Goal: Task Accomplishment & Management: Manage account settings

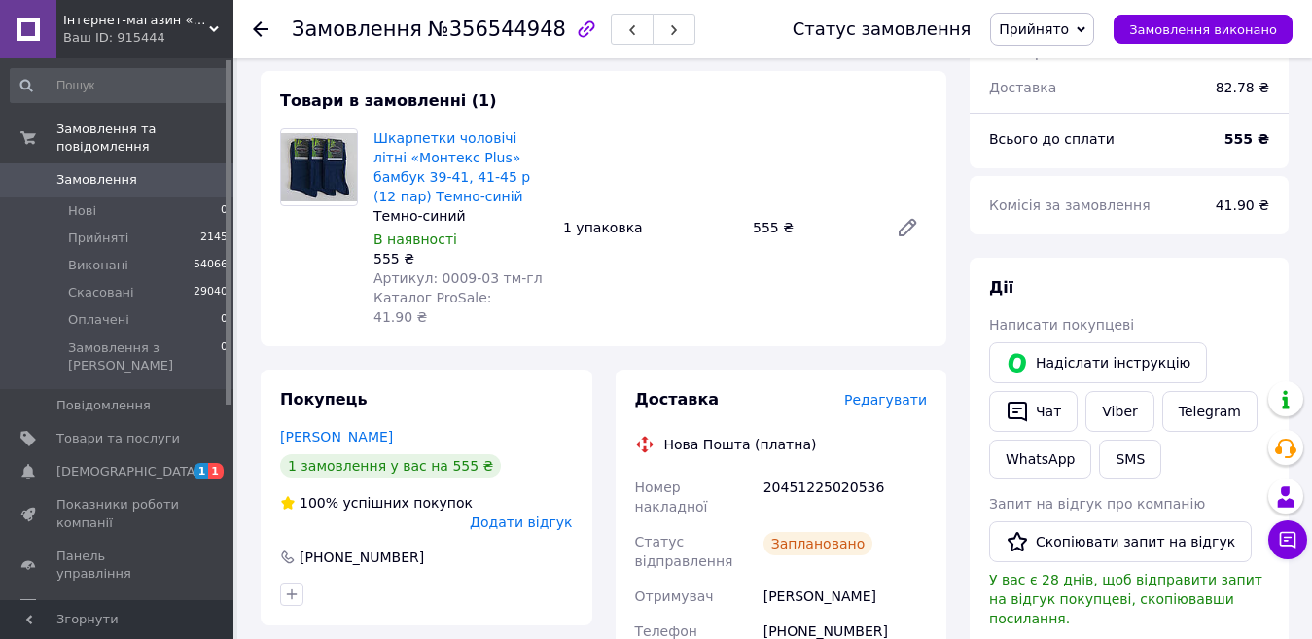
scroll to position [681, 0]
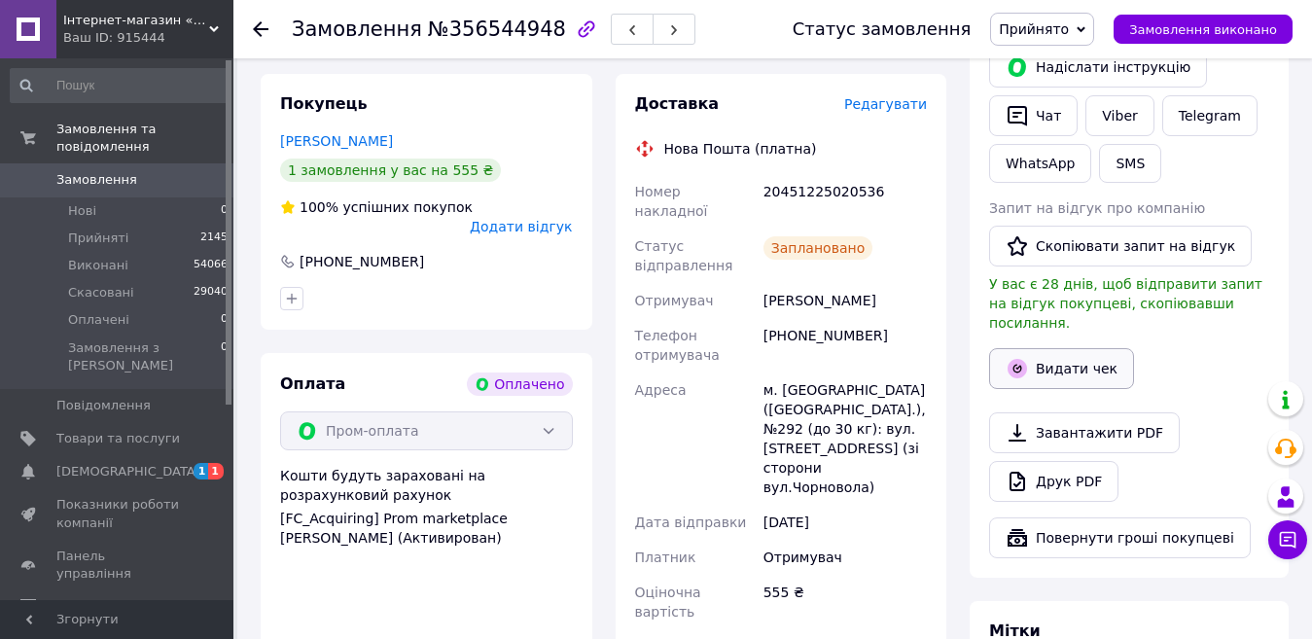
click at [1041, 348] on button "Видати чек" at bounding box center [1061, 368] width 145 height 41
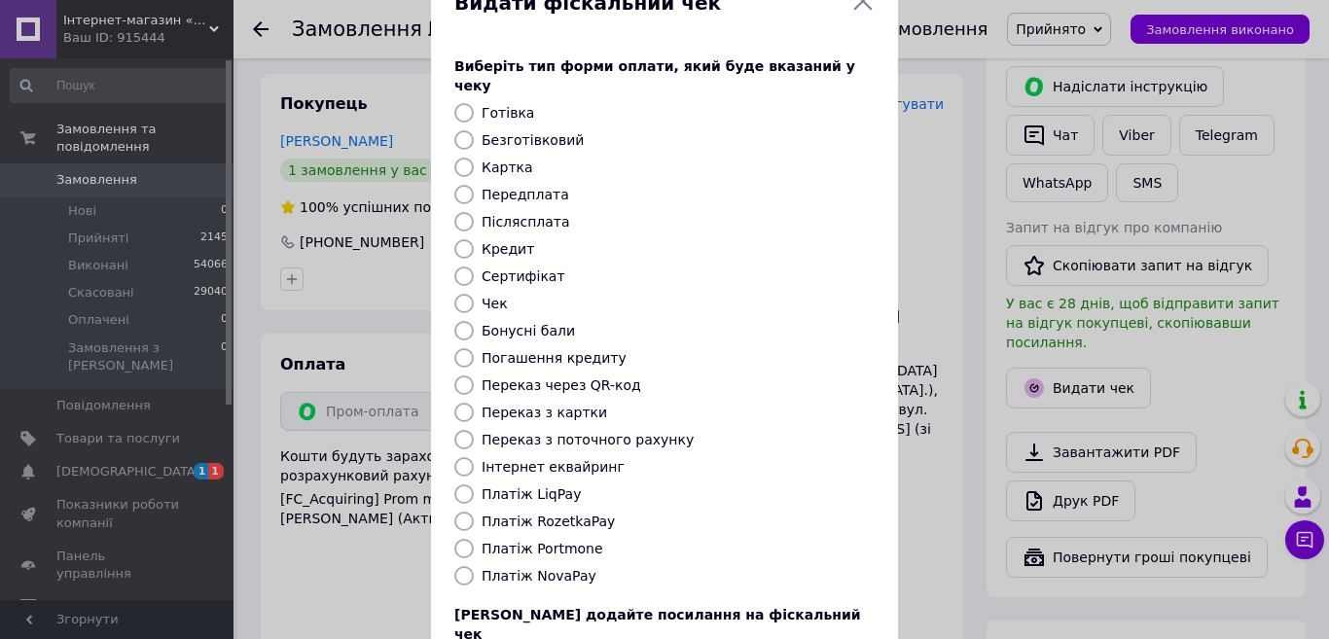
scroll to position [97, 0]
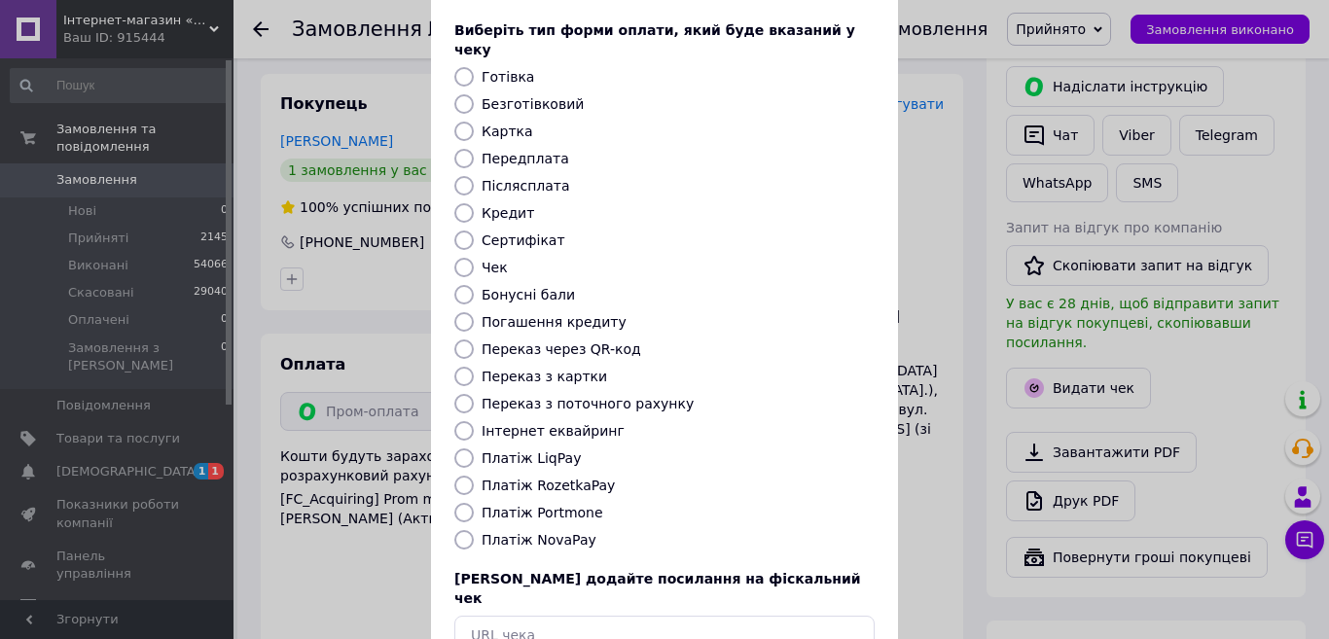
click at [461, 476] on input "Платіж RozetkaPay" at bounding box center [463, 485] width 19 height 19
radio input "true"
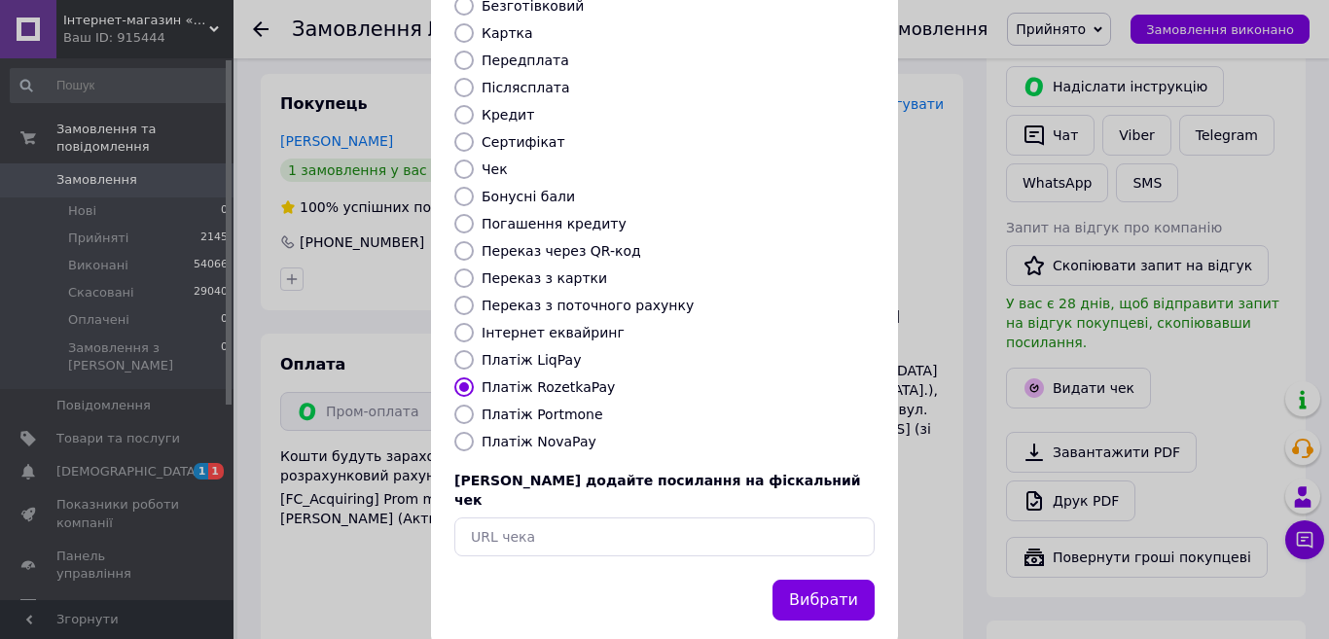
scroll to position [196, 0]
click at [847, 579] on button "Вибрати" at bounding box center [823, 600] width 102 height 42
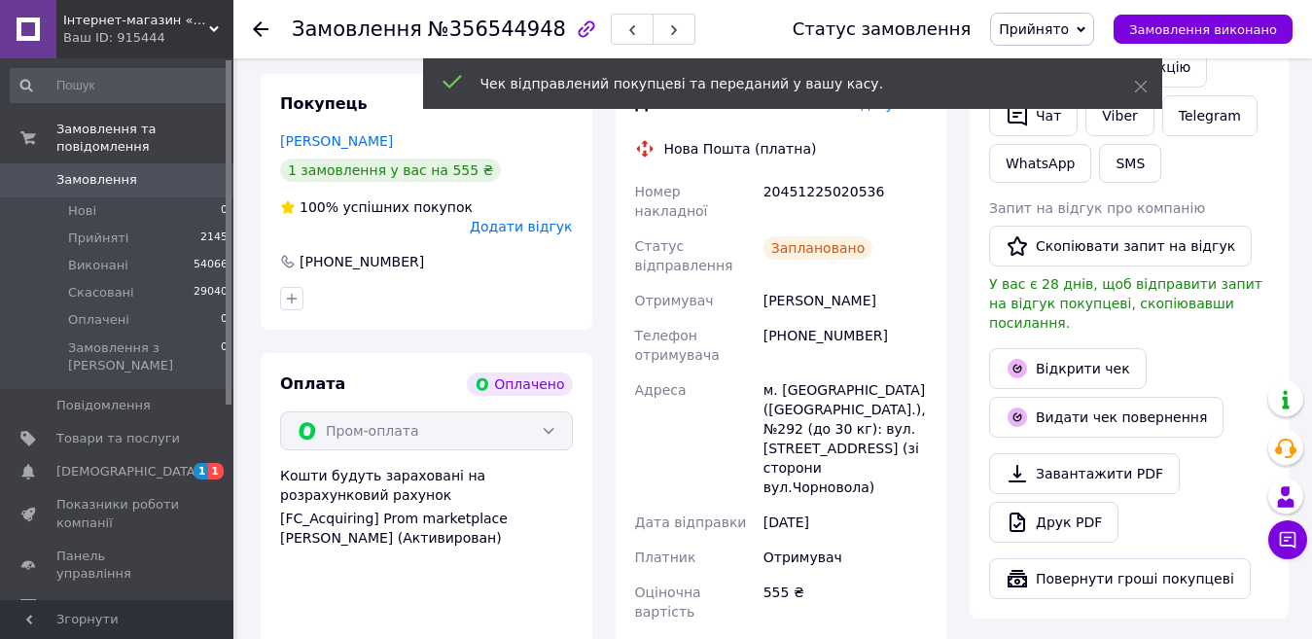
scroll to position [486, 0]
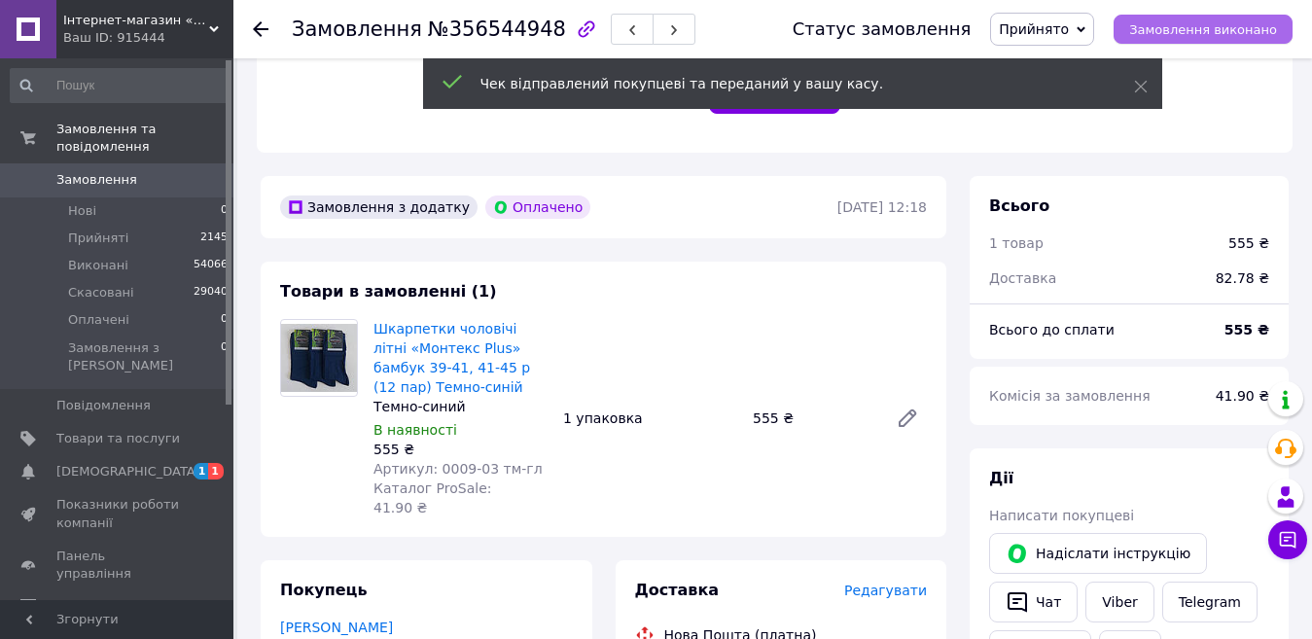
click at [1196, 17] on button "Замовлення виконано" at bounding box center [1203, 29] width 179 height 29
click at [255, 29] on use at bounding box center [261, 29] width 16 height 16
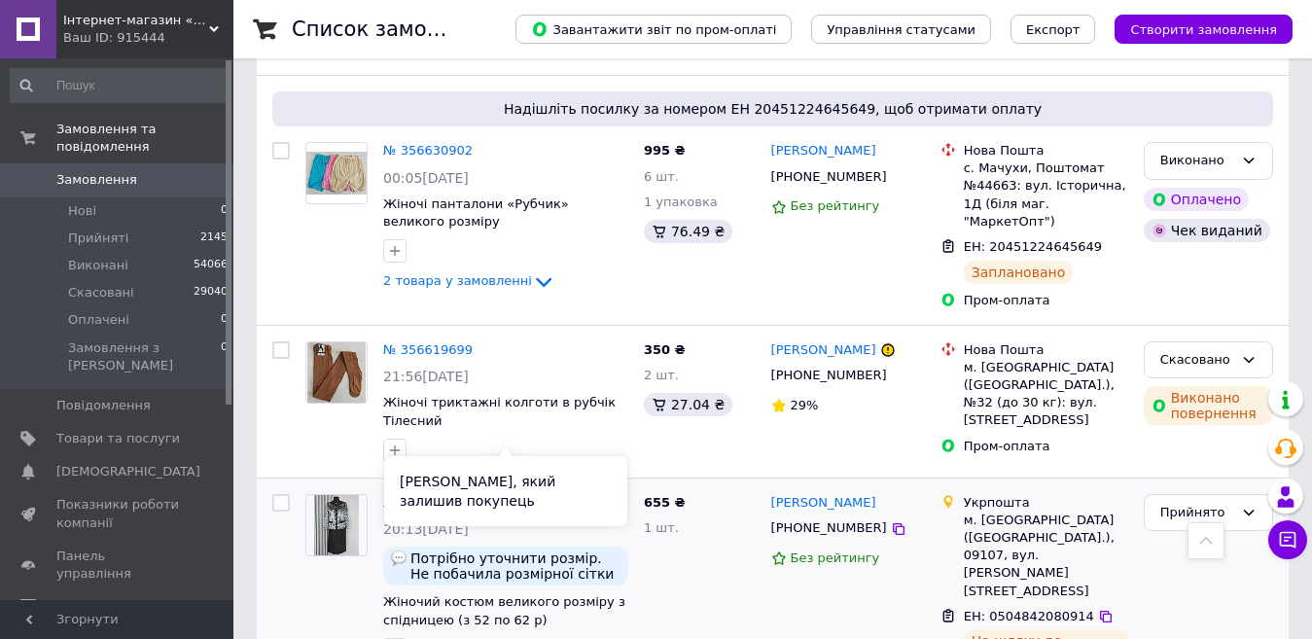
scroll to position [2926, 0]
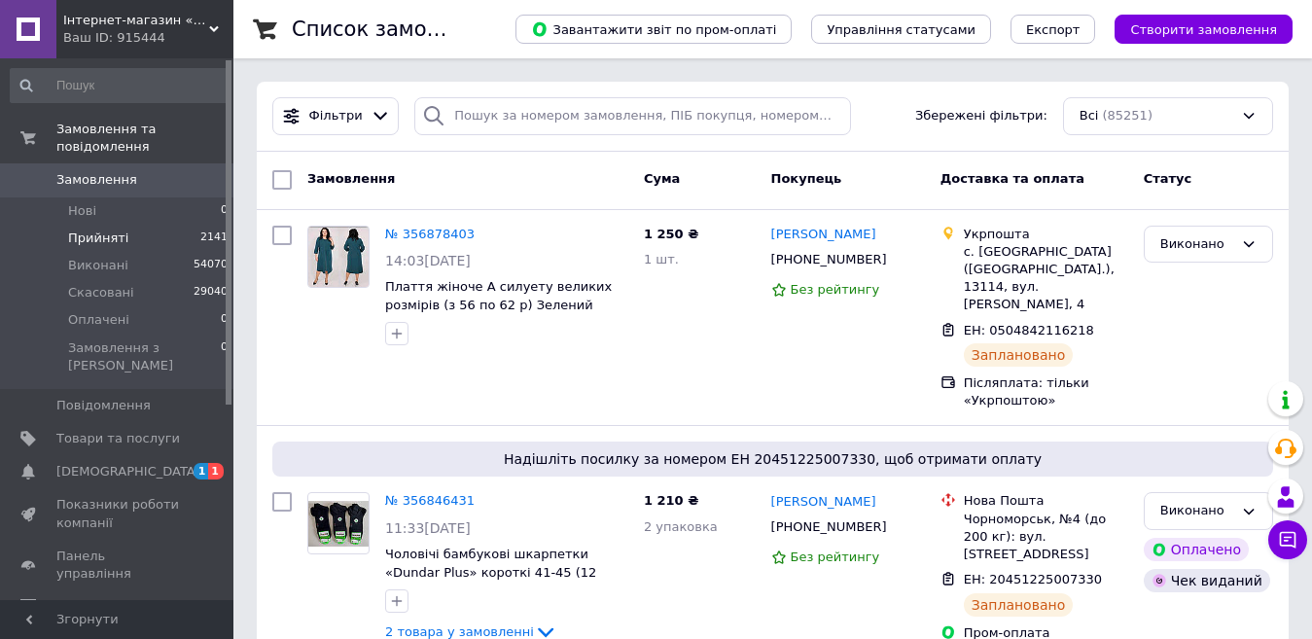
click at [85, 230] on span "Прийняті" at bounding box center [98, 239] width 60 height 18
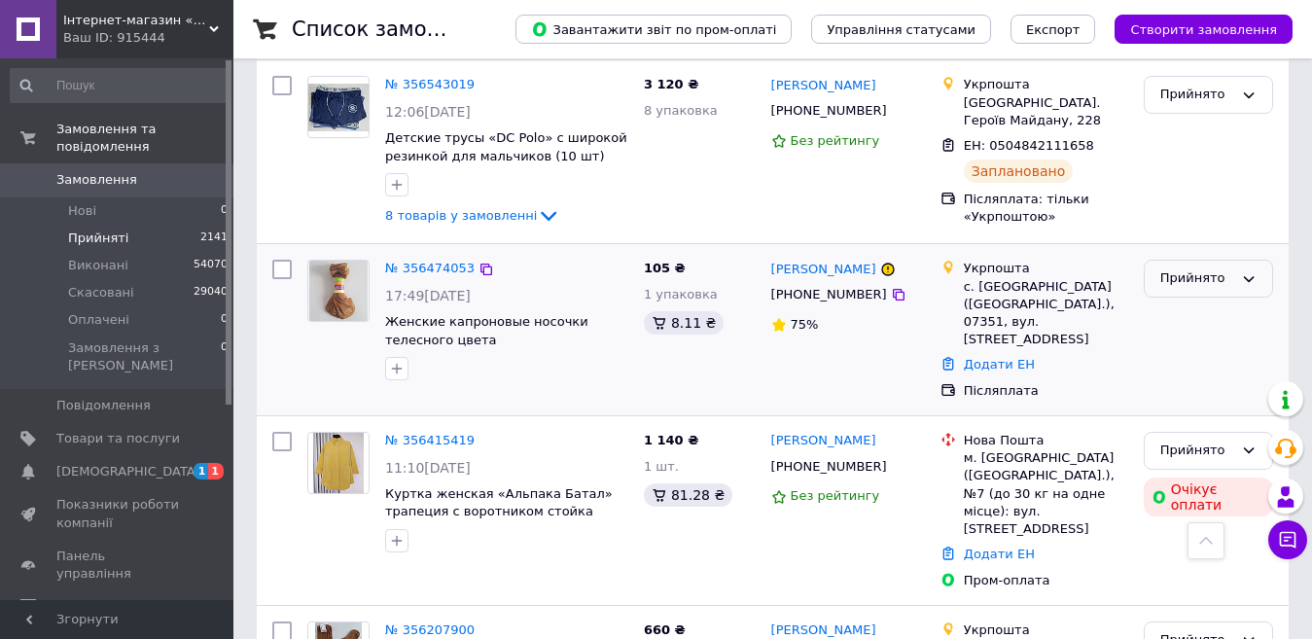
scroll to position [486, 0]
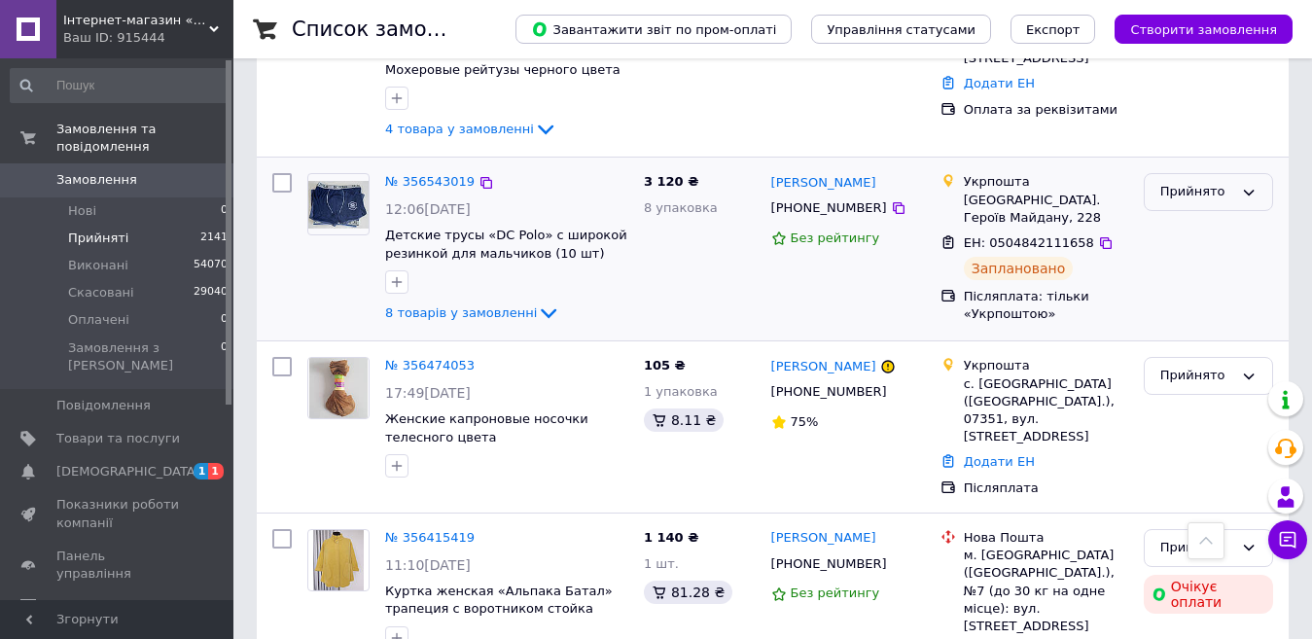
click at [1187, 183] on div "Прийнято" at bounding box center [1196, 192] width 73 height 20
click at [1186, 233] on li "Виконано" at bounding box center [1208, 233] width 127 height 36
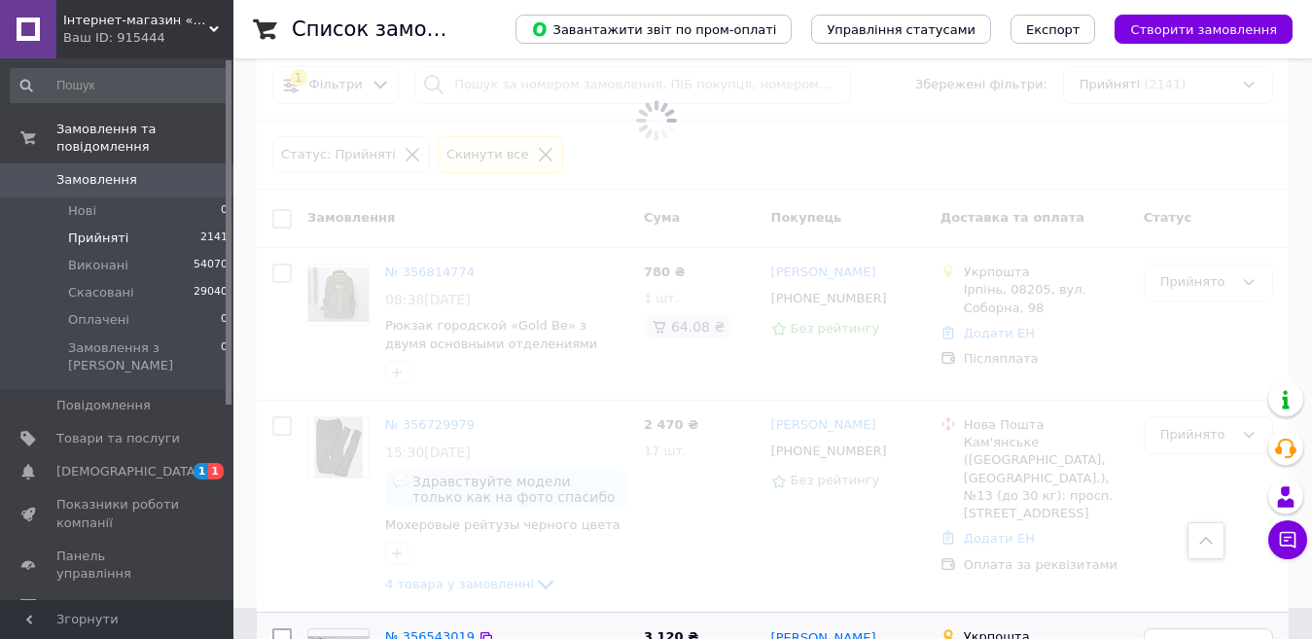
scroll to position [0, 0]
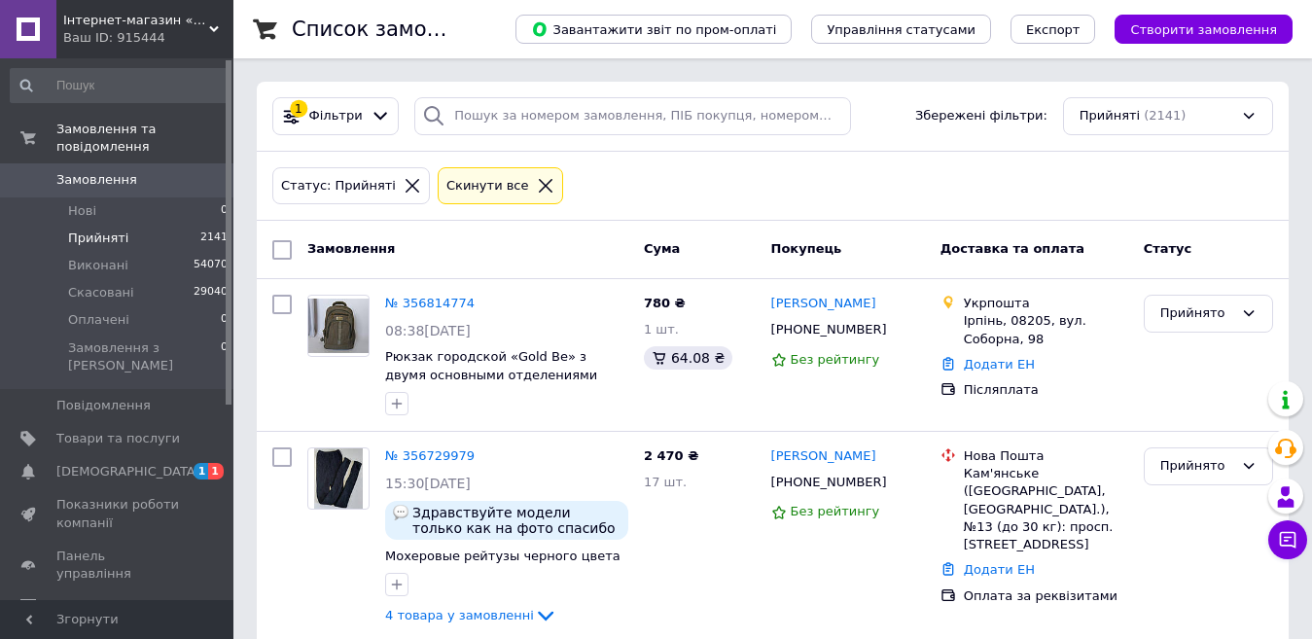
click at [537, 180] on icon at bounding box center [546, 186] width 18 height 18
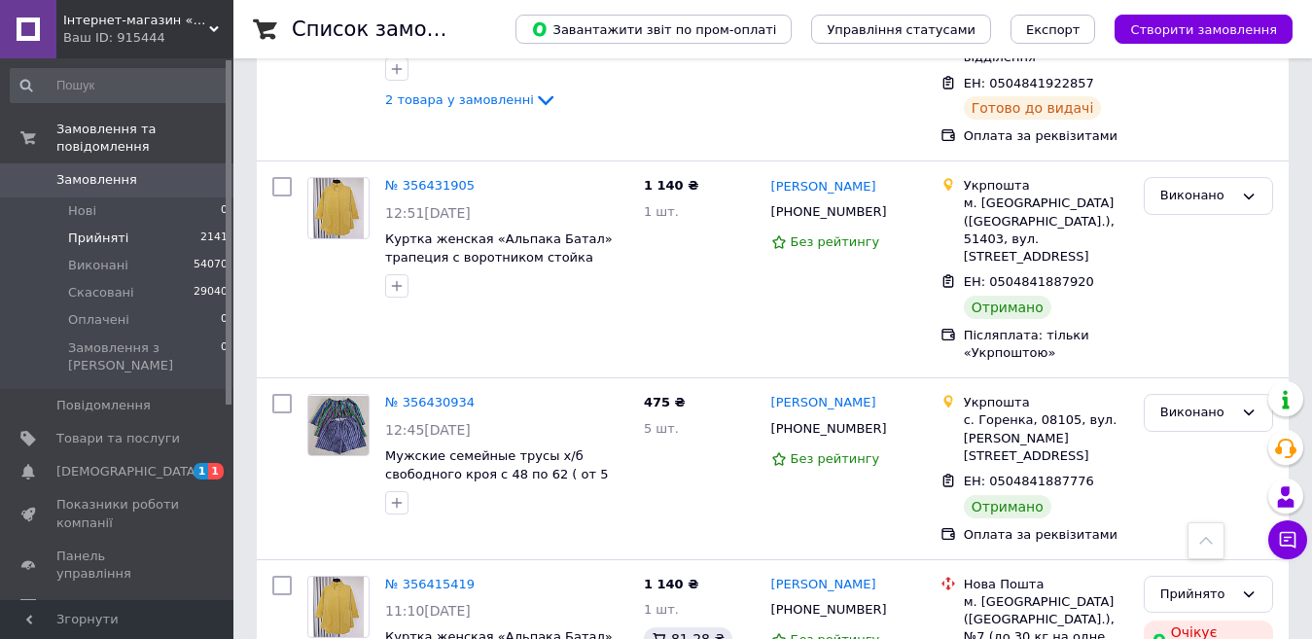
scroll to position [6127, 0]
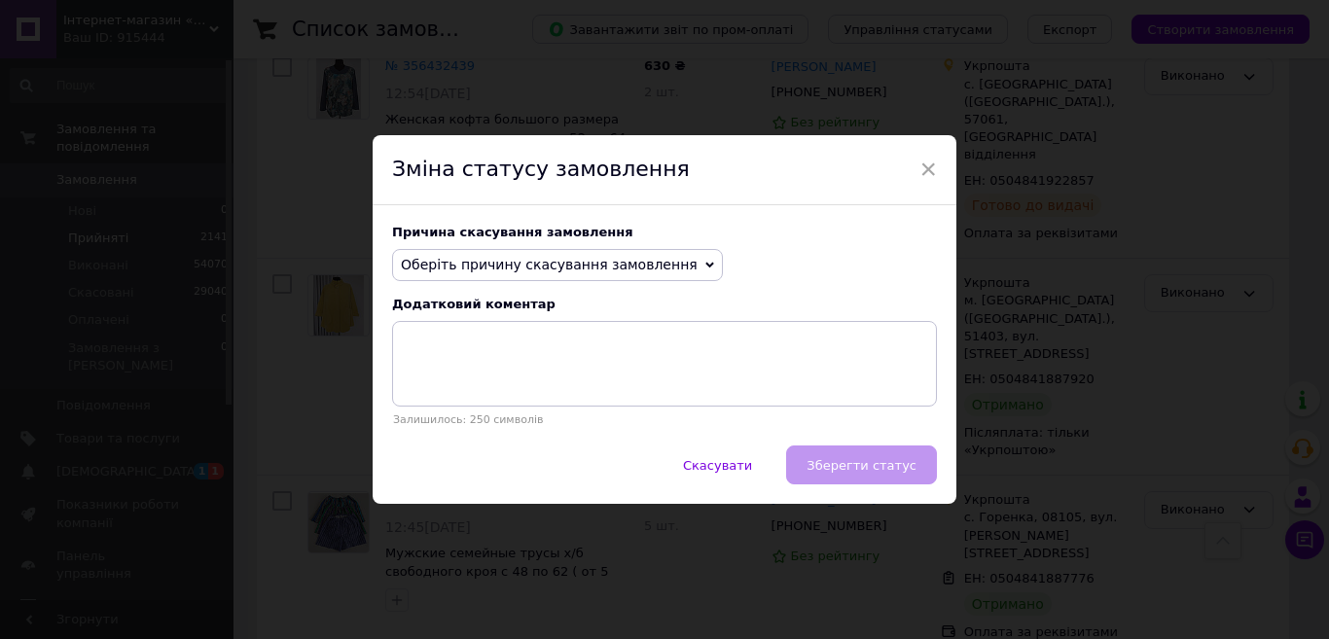
click at [584, 262] on span "Оберіть причину скасування замовлення" at bounding box center [549, 265] width 297 height 16
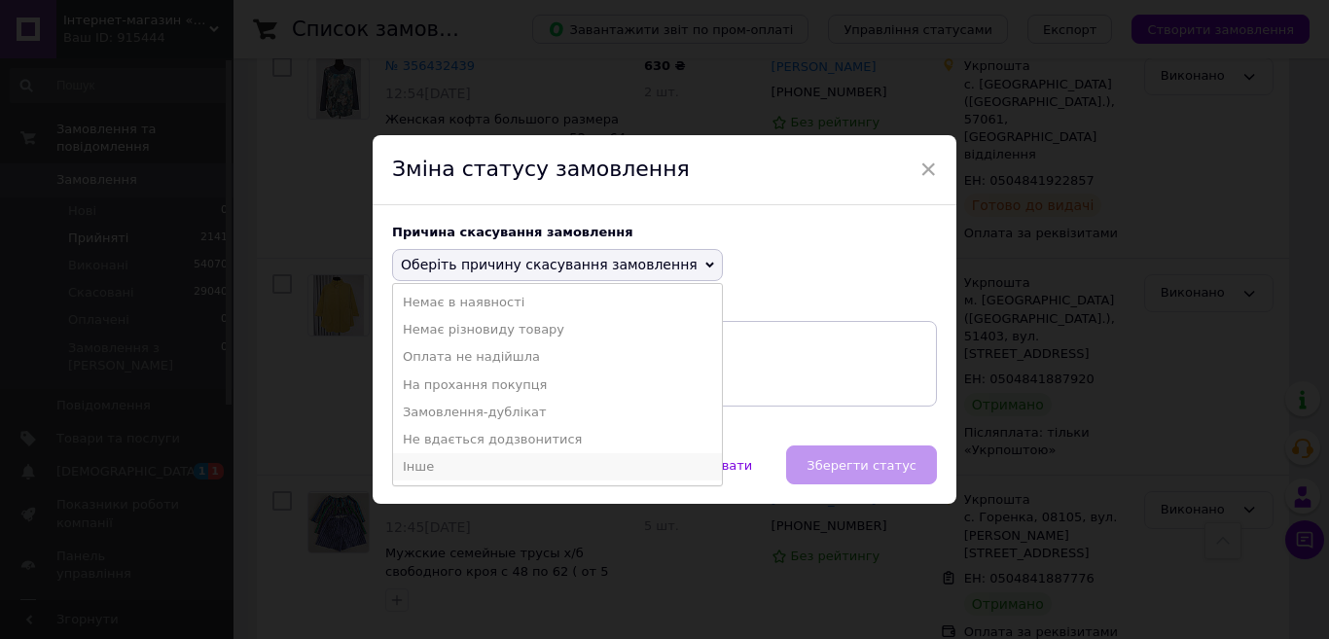
click at [419, 462] on li "Інше" at bounding box center [557, 466] width 329 height 27
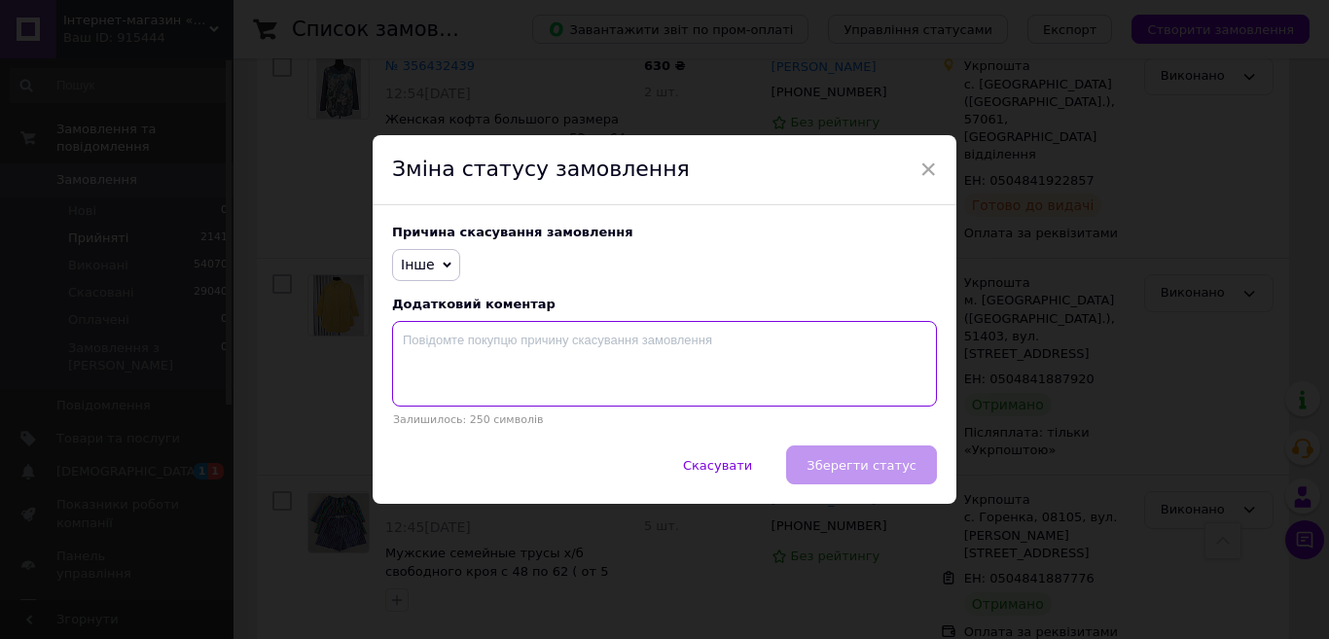
click at [449, 353] on textarea at bounding box center [664, 364] width 545 height 86
type textarea "оплата при отриманні"
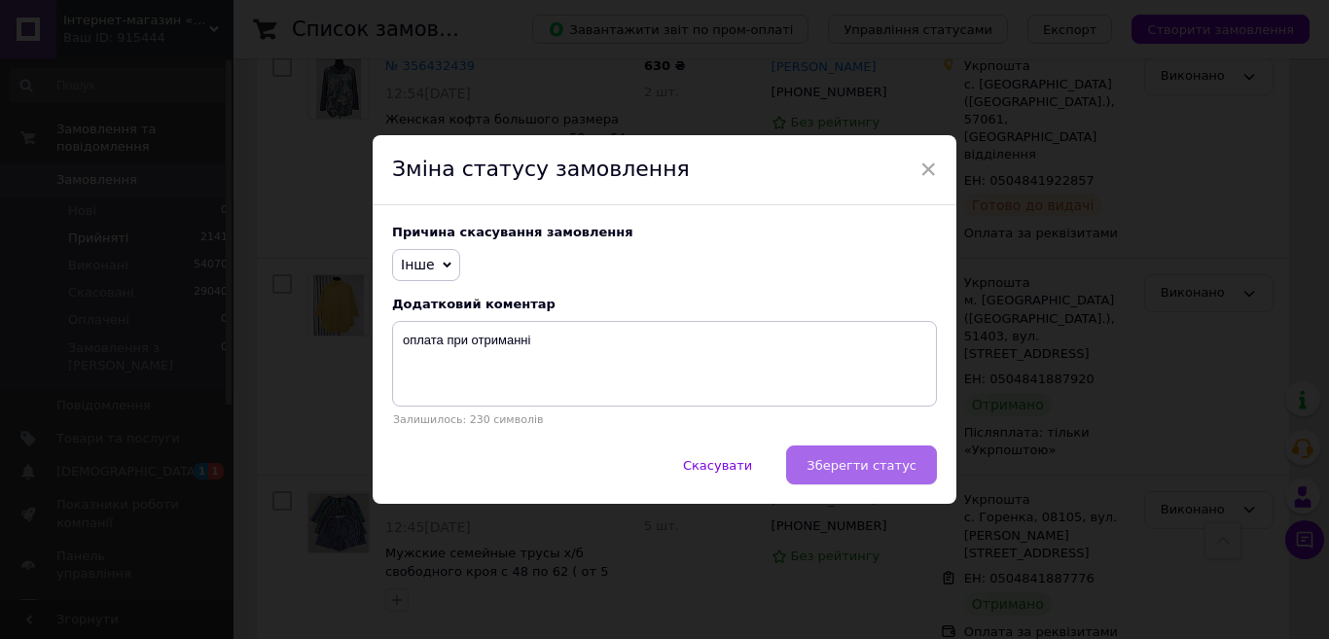
click at [838, 463] on span "Зберегти статус" at bounding box center [861, 465] width 110 height 15
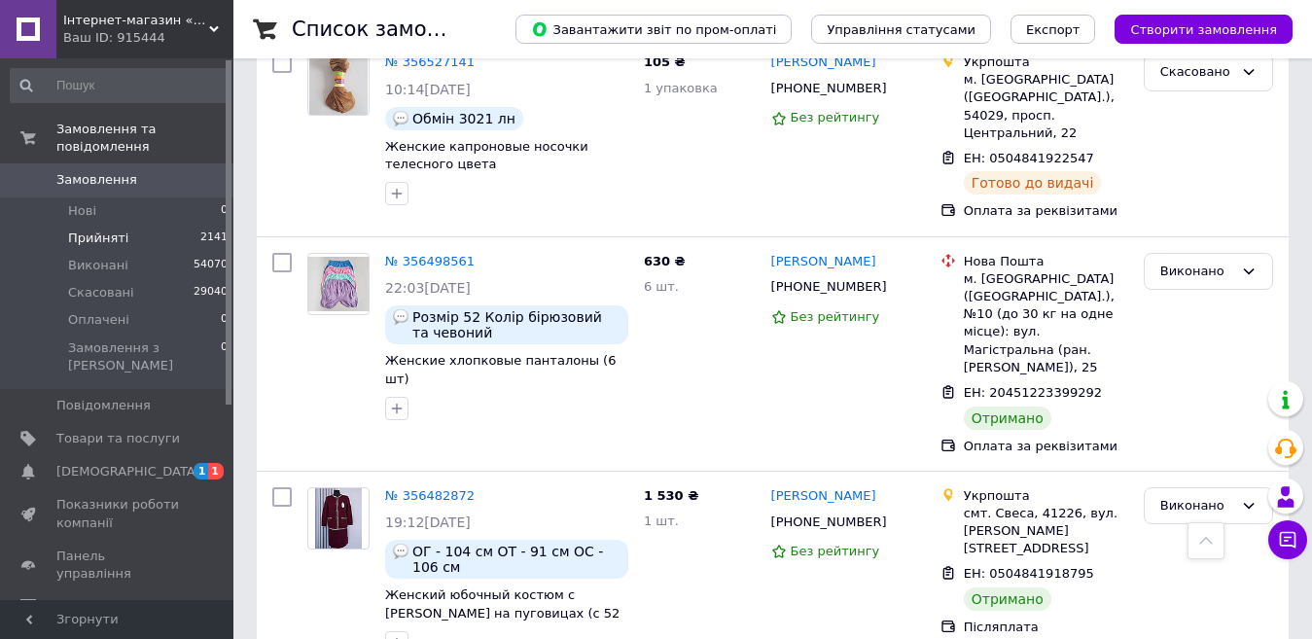
scroll to position [4279, 0]
click at [103, 463] on span "[DEMOGRAPHIC_DATA]" at bounding box center [128, 472] width 144 height 18
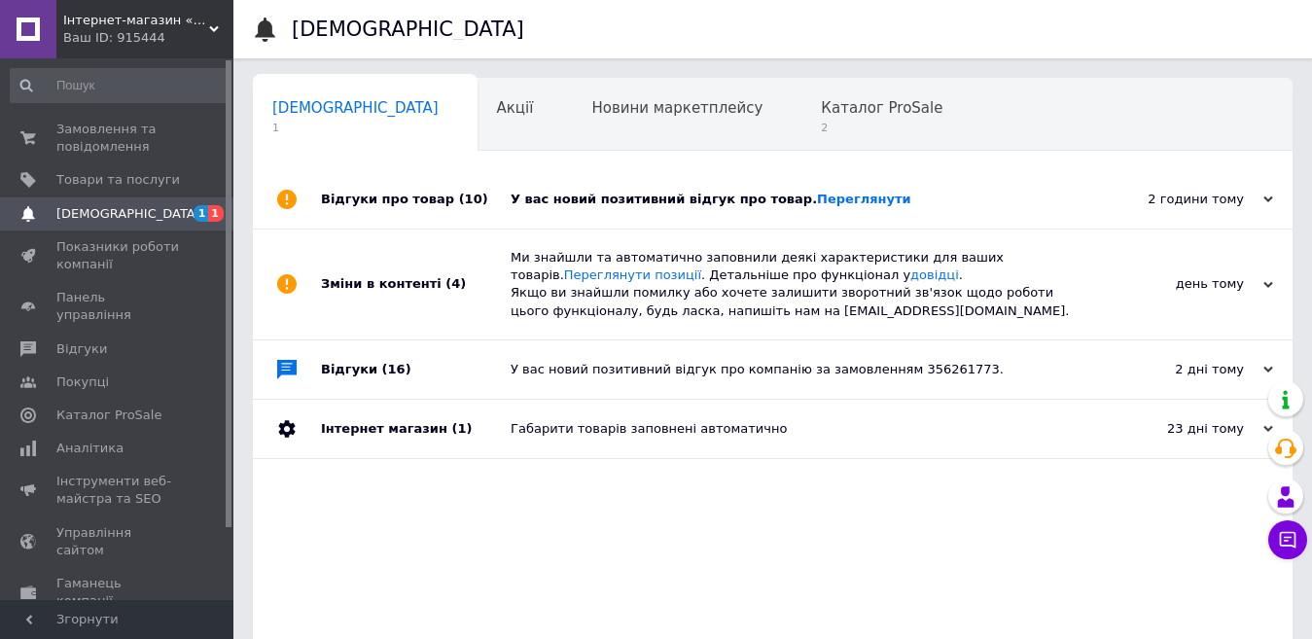
click at [600, 201] on div "У вас новий позитивний відгук про товар. [GEOGRAPHIC_DATA]" at bounding box center [795, 200] width 568 height 18
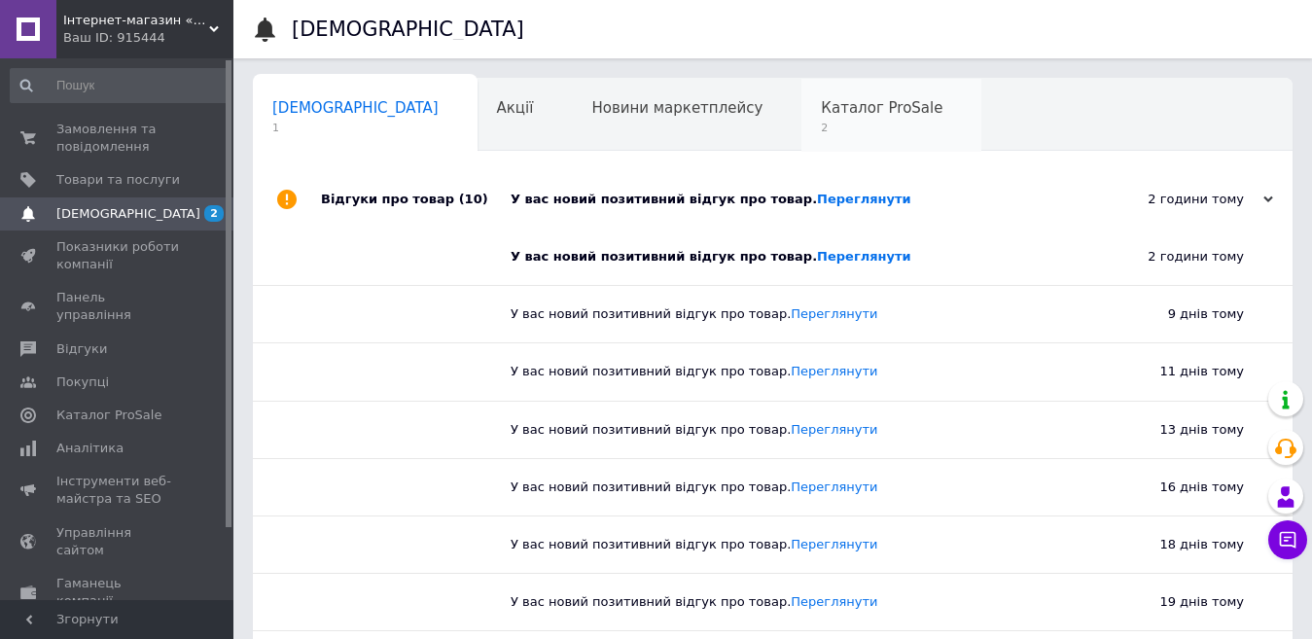
click at [821, 109] on span "Каталог ProSale" at bounding box center [882, 108] width 122 height 18
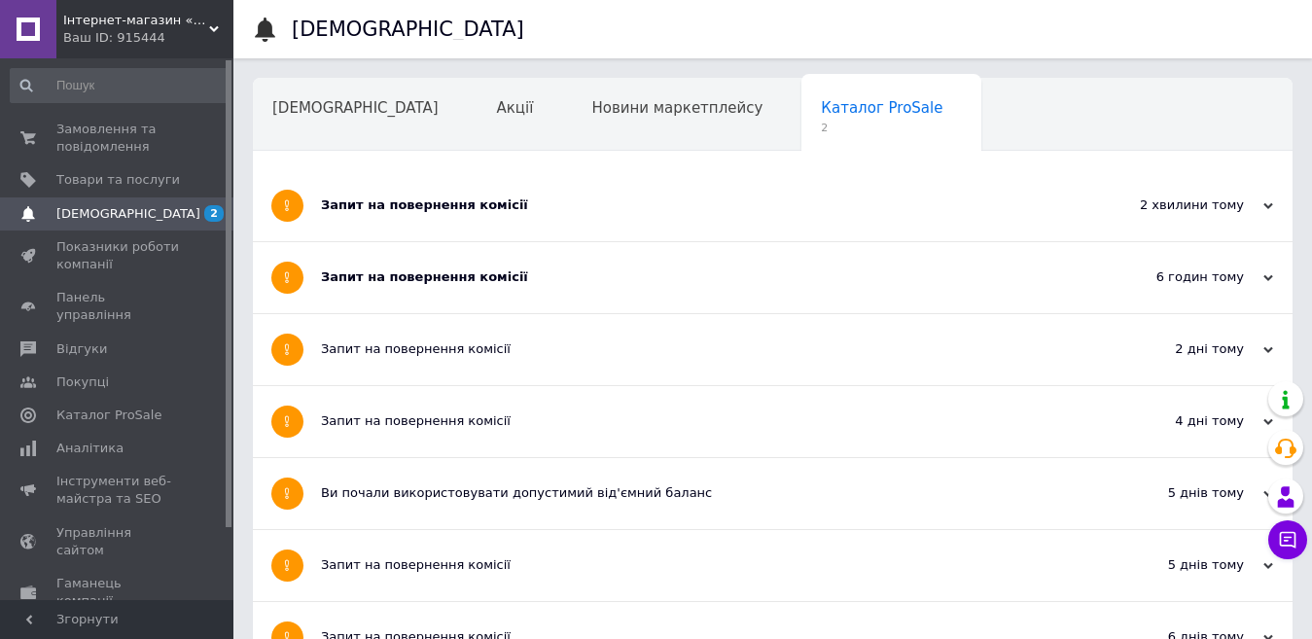
click at [435, 278] on div "Запит на повернення комісії" at bounding box center [700, 277] width 758 height 18
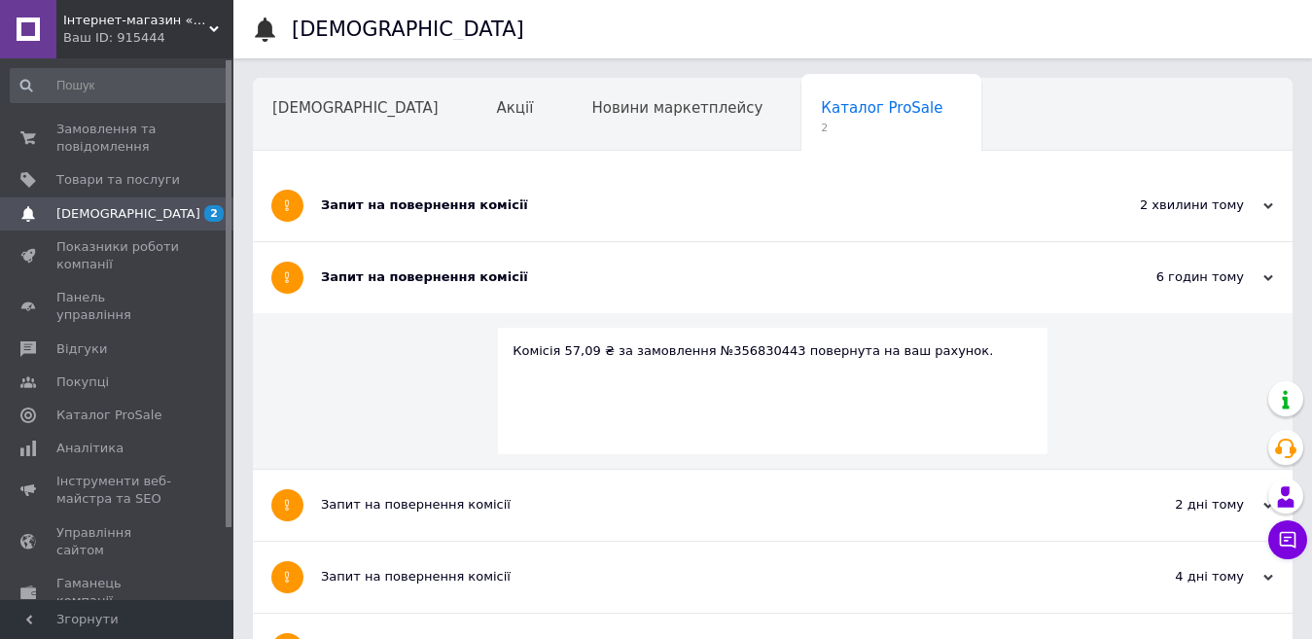
click at [413, 197] on div "Запит на повернення комісії" at bounding box center [700, 205] width 758 height 18
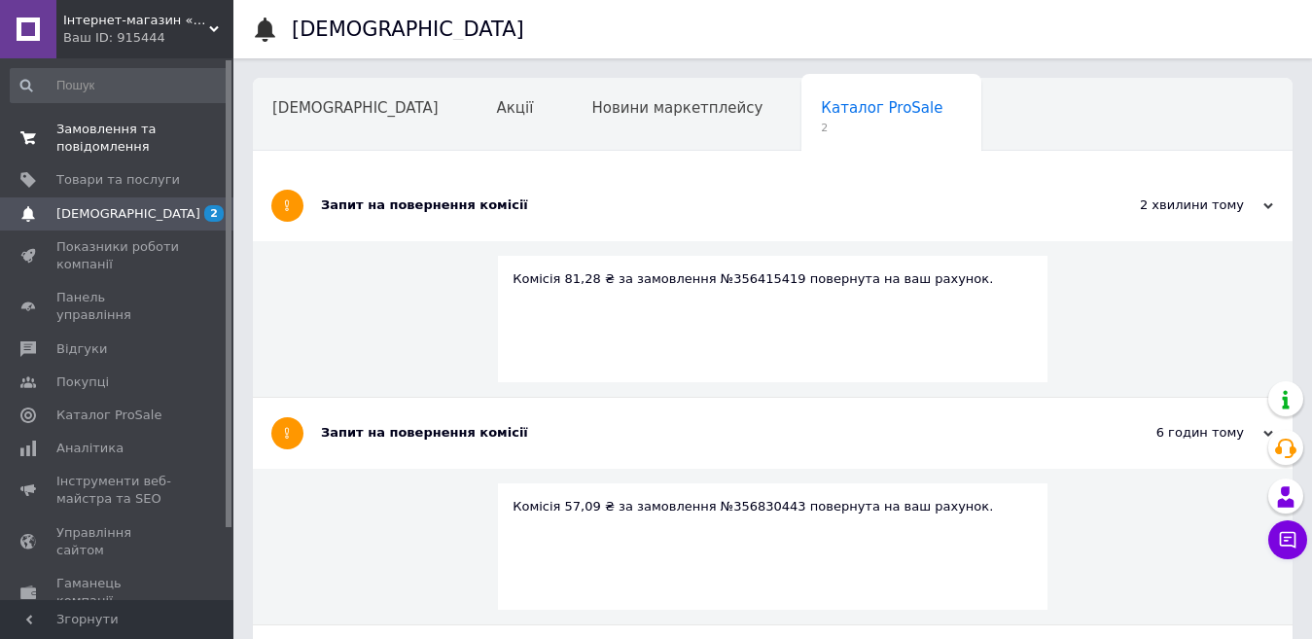
click at [56, 134] on span "Замовлення та повідомлення" at bounding box center [118, 138] width 124 height 35
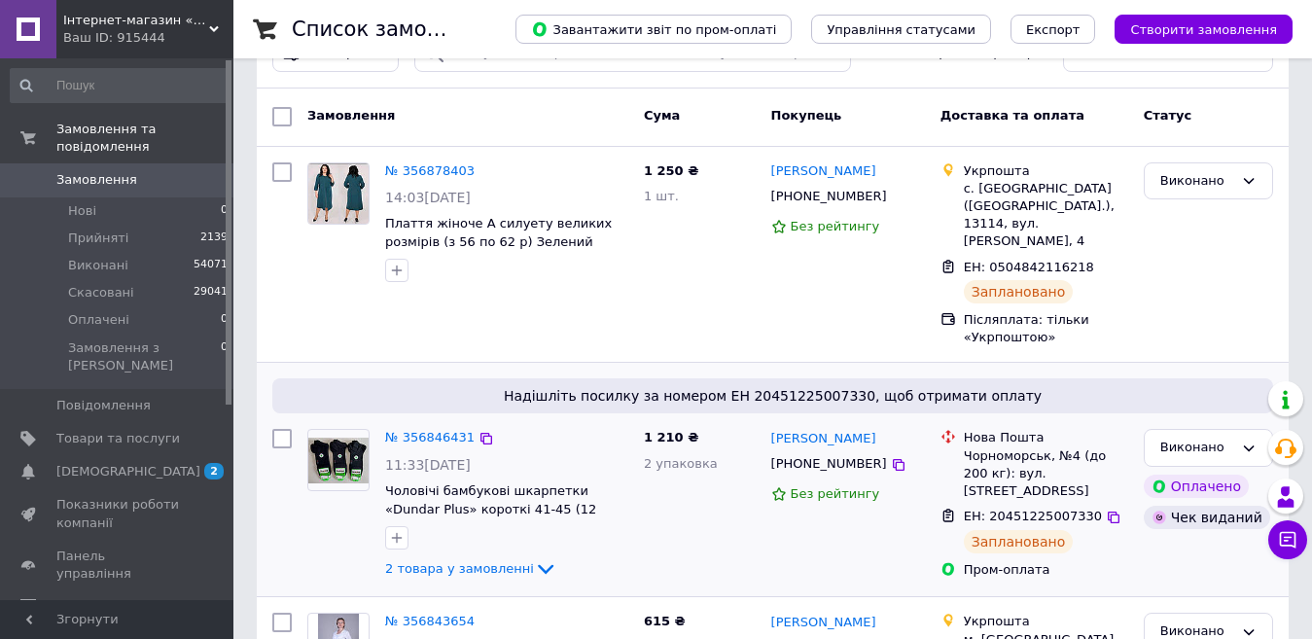
scroll to position [97, 0]
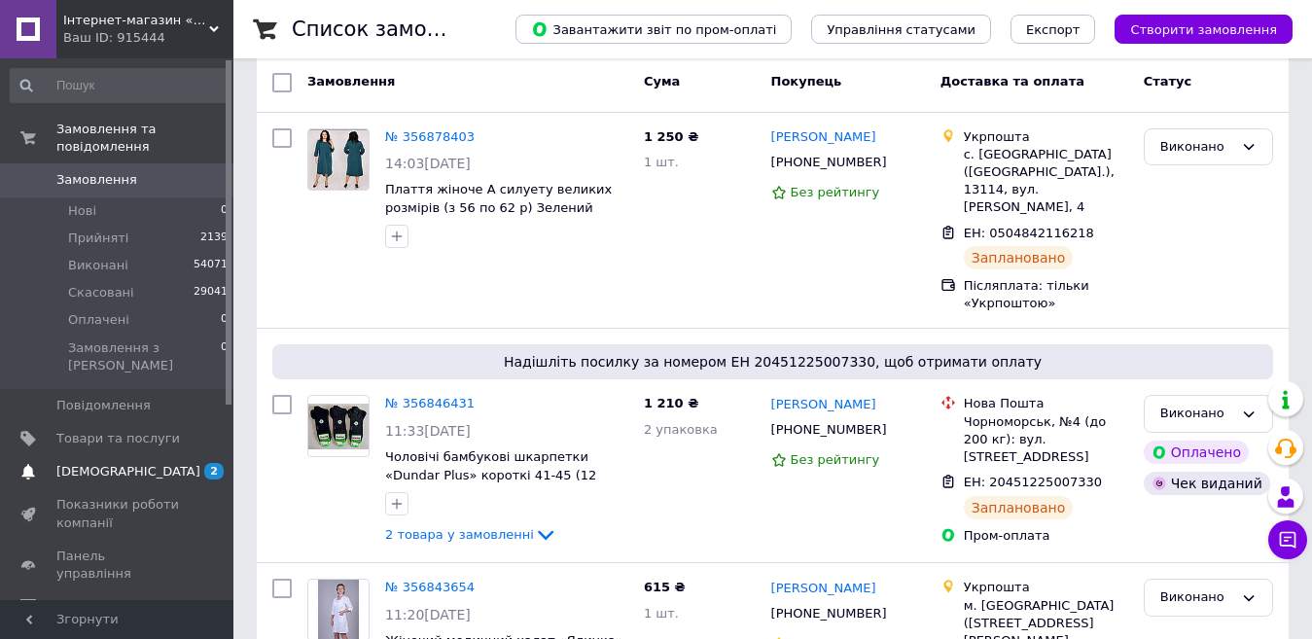
click at [83, 463] on span "[DEMOGRAPHIC_DATA]" at bounding box center [128, 472] width 144 height 18
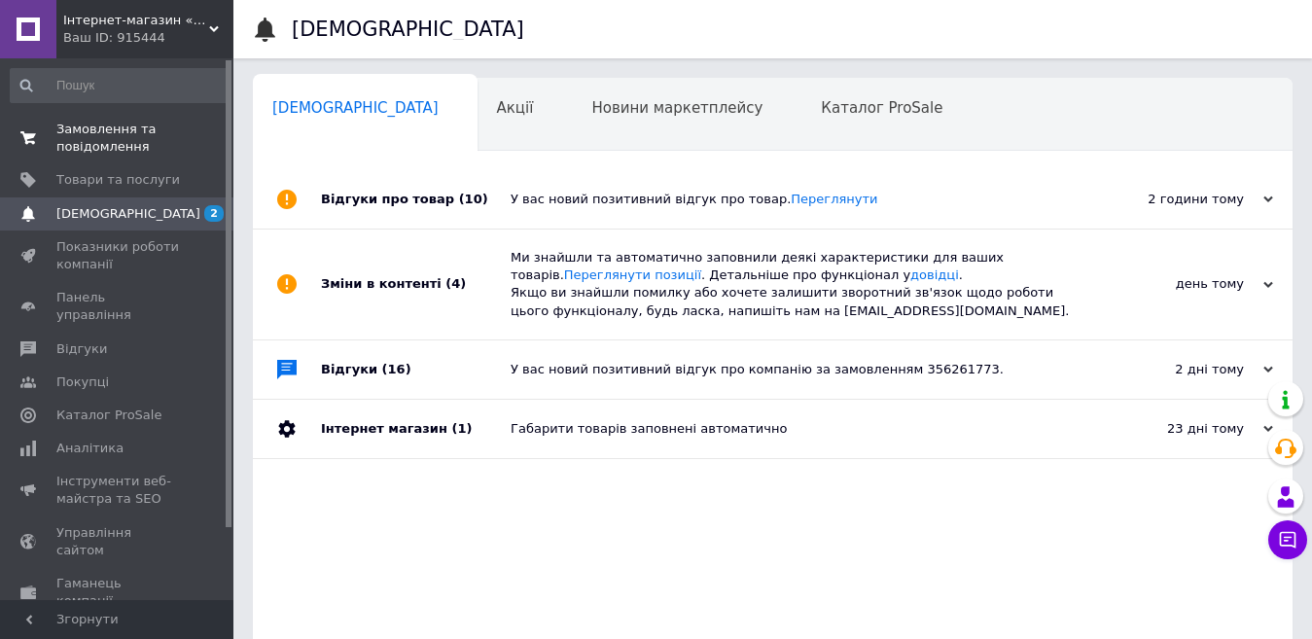
click at [101, 145] on span "Замовлення та повідомлення" at bounding box center [118, 138] width 124 height 35
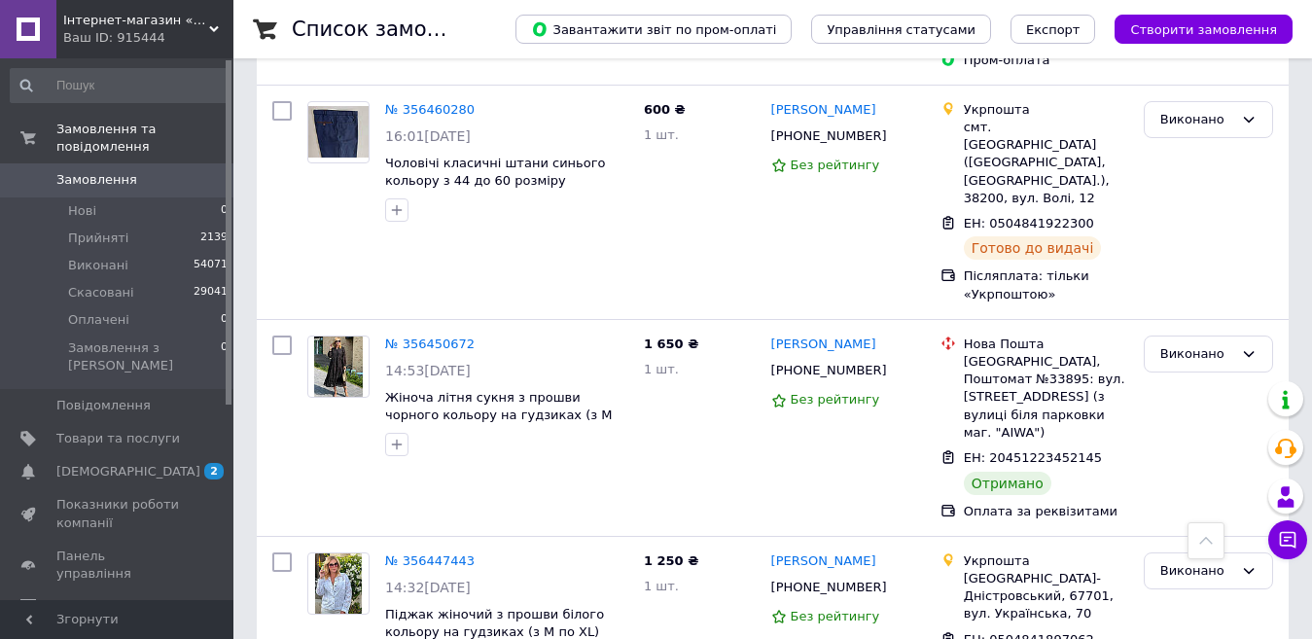
scroll to position [5349, 0]
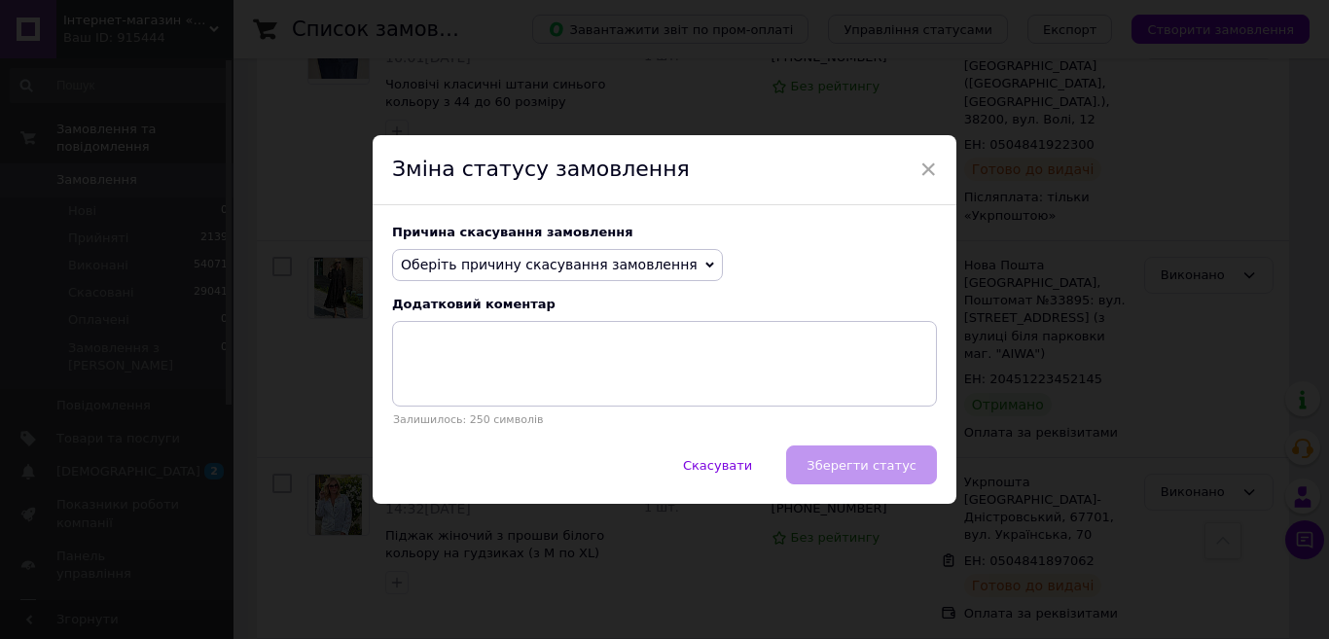
click at [620, 268] on span "Оберіть причину скасування замовлення" at bounding box center [549, 265] width 297 height 16
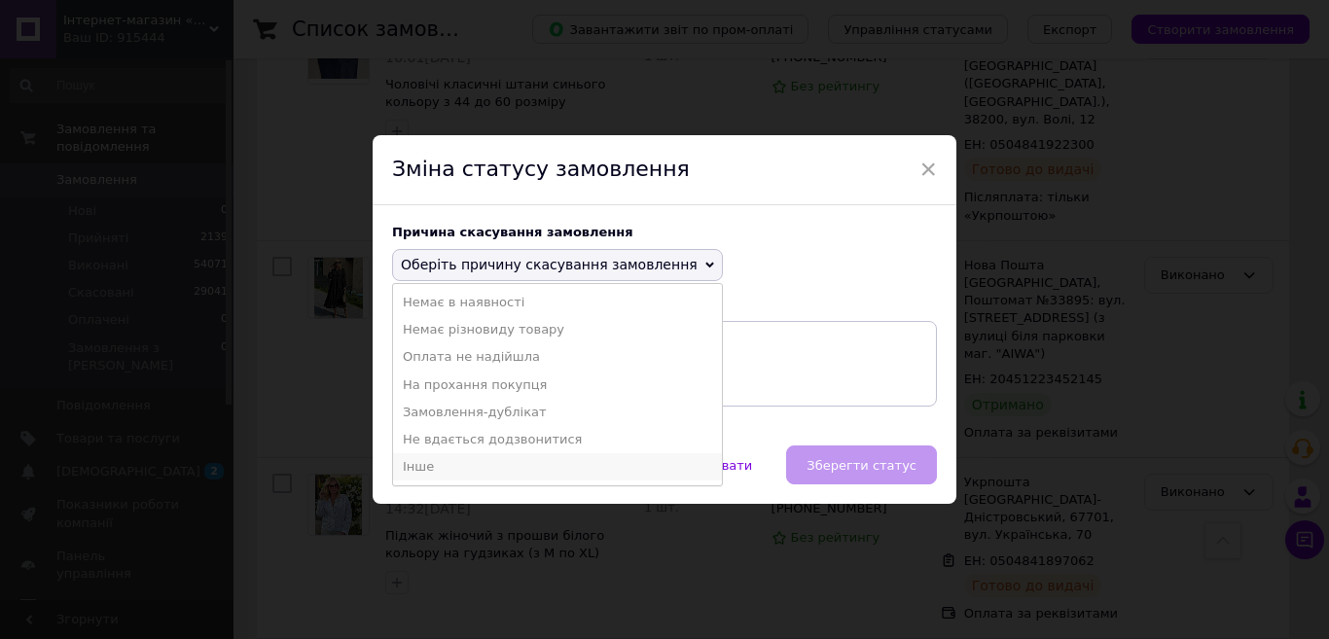
click at [419, 462] on li "Інше" at bounding box center [557, 466] width 329 height 27
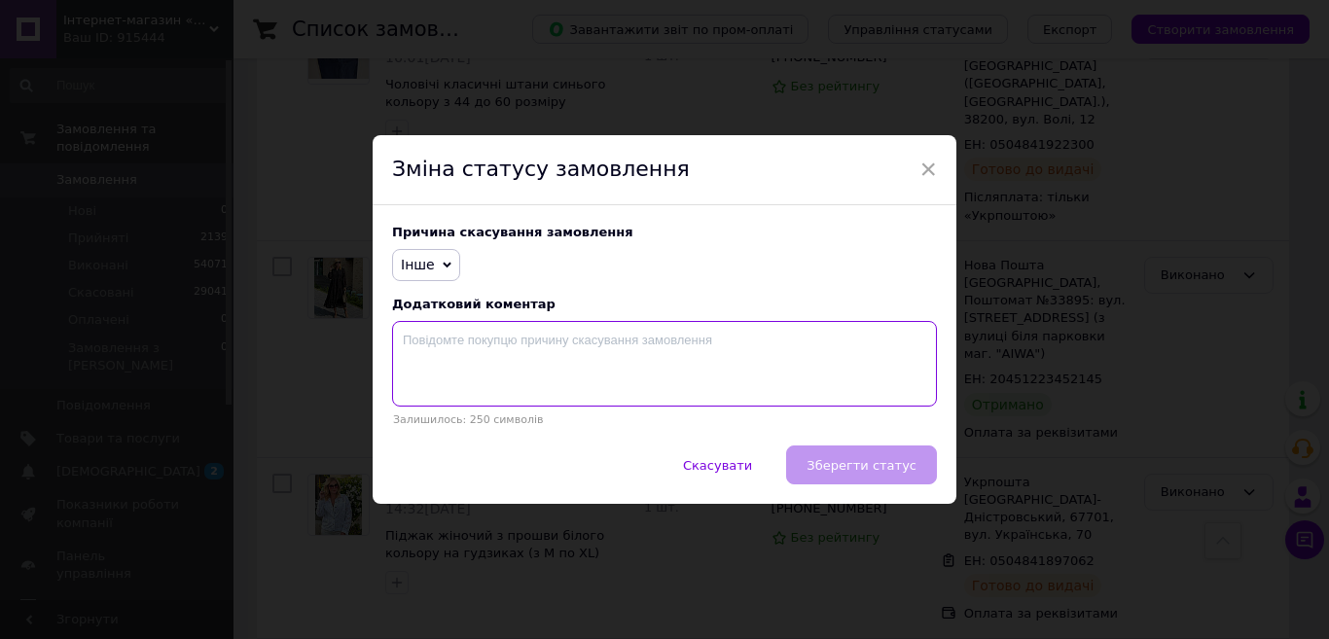
click at [431, 338] on textarea at bounding box center [664, 364] width 545 height 86
type textarea "не підійшов розмір"
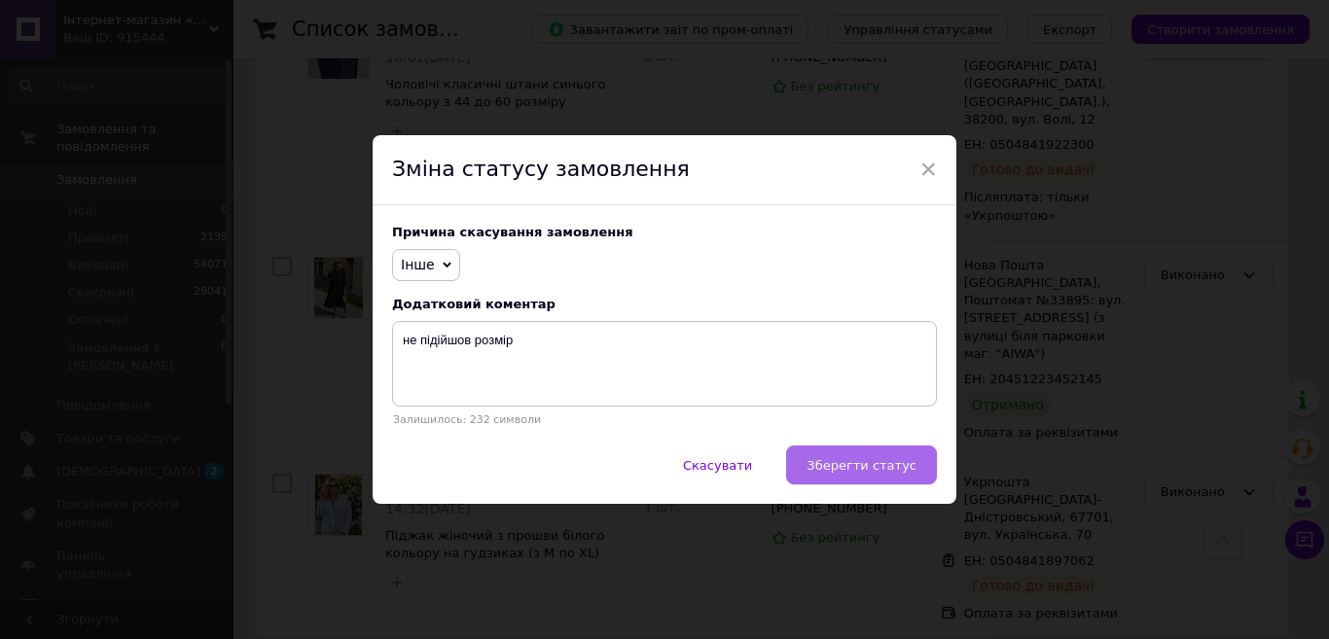
click at [852, 457] on button "Зберегти статус" at bounding box center [861, 464] width 151 height 39
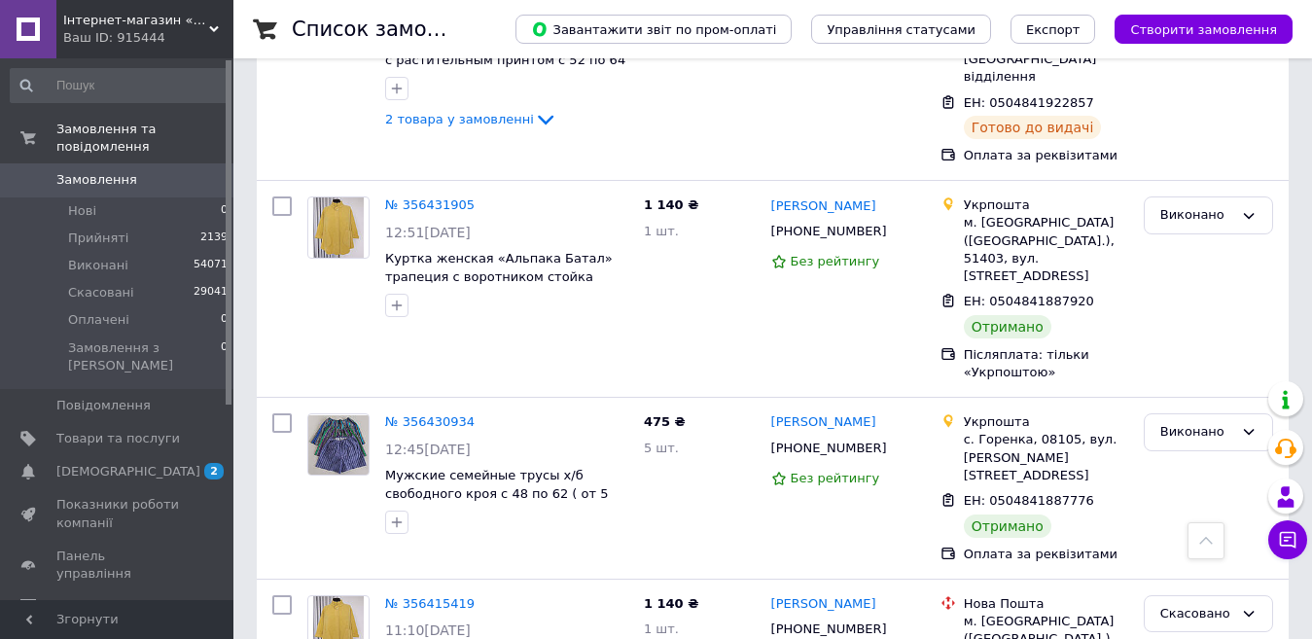
scroll to position [6206, 0]
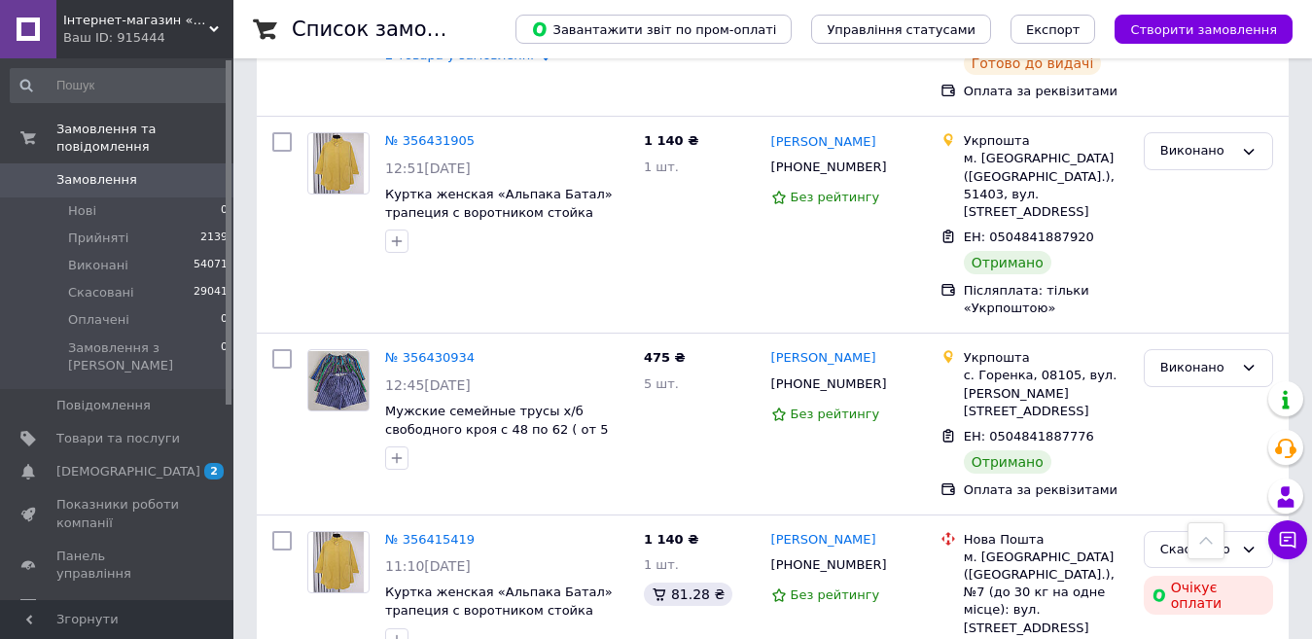
scroll to position [6303, 0]
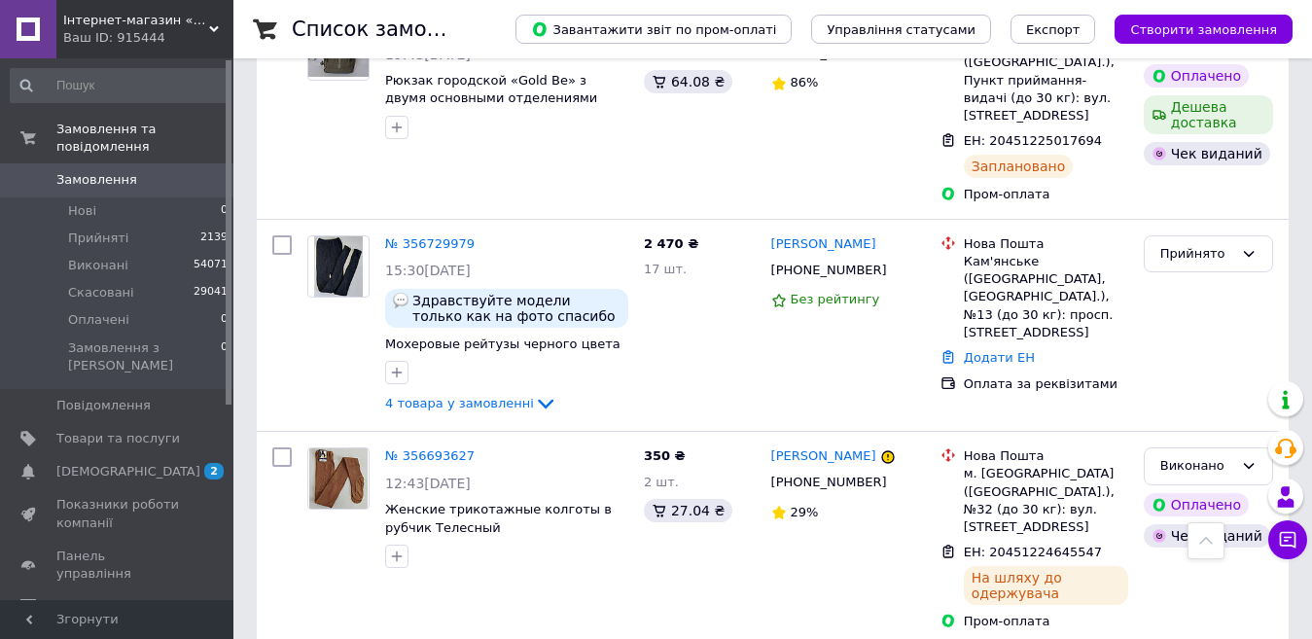
scroll to position [1362, 0]
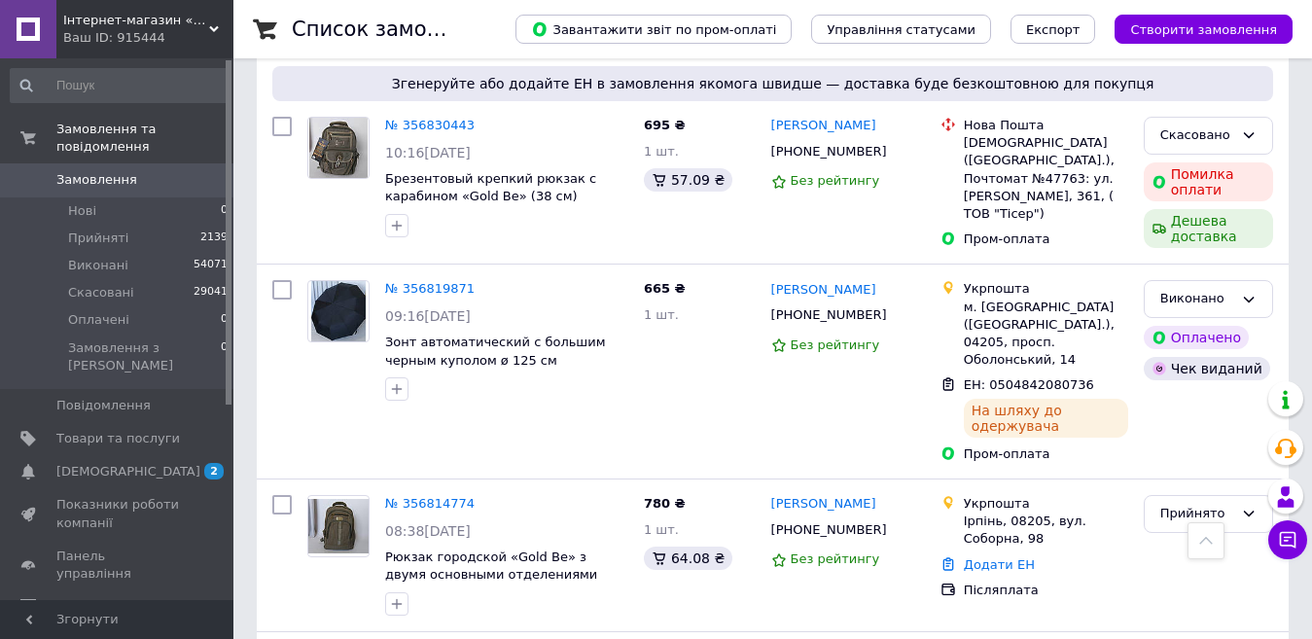
click at [110, 455] on link "[DEMOGRAPHIC_DATA] 2" at bounding box center [119, 471] width 239 height 33
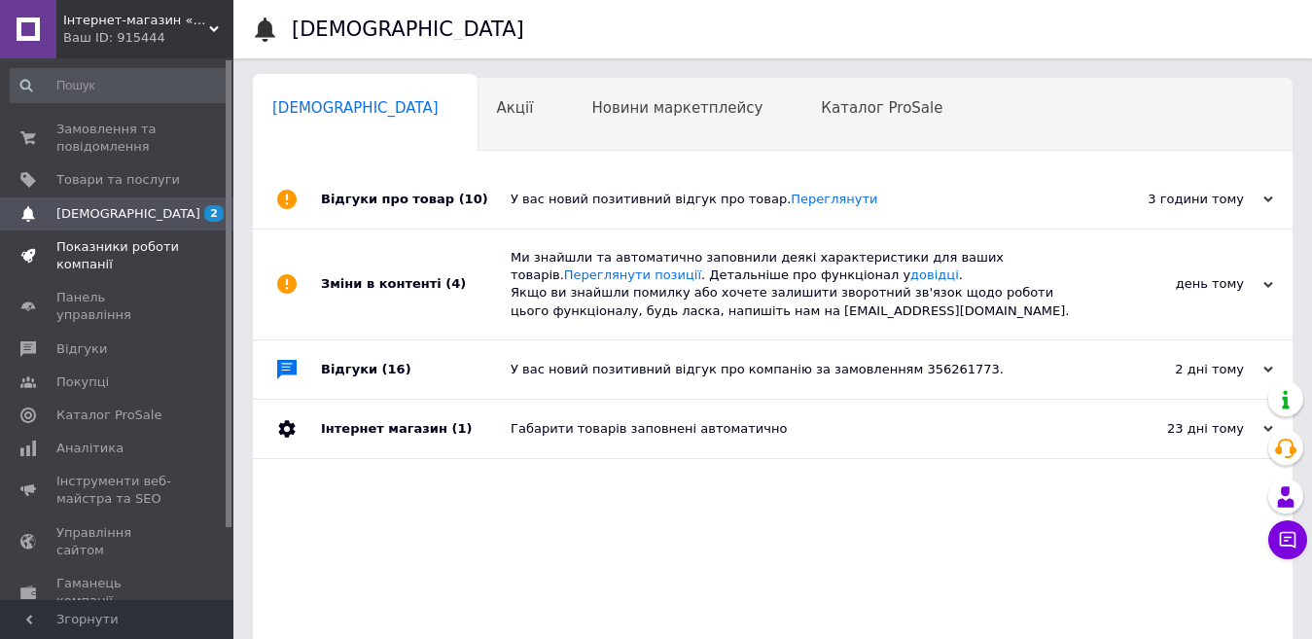
click at [90, 259] on span "Показники роботи компанії" at bounding box center [118, 255] width 124 height 35
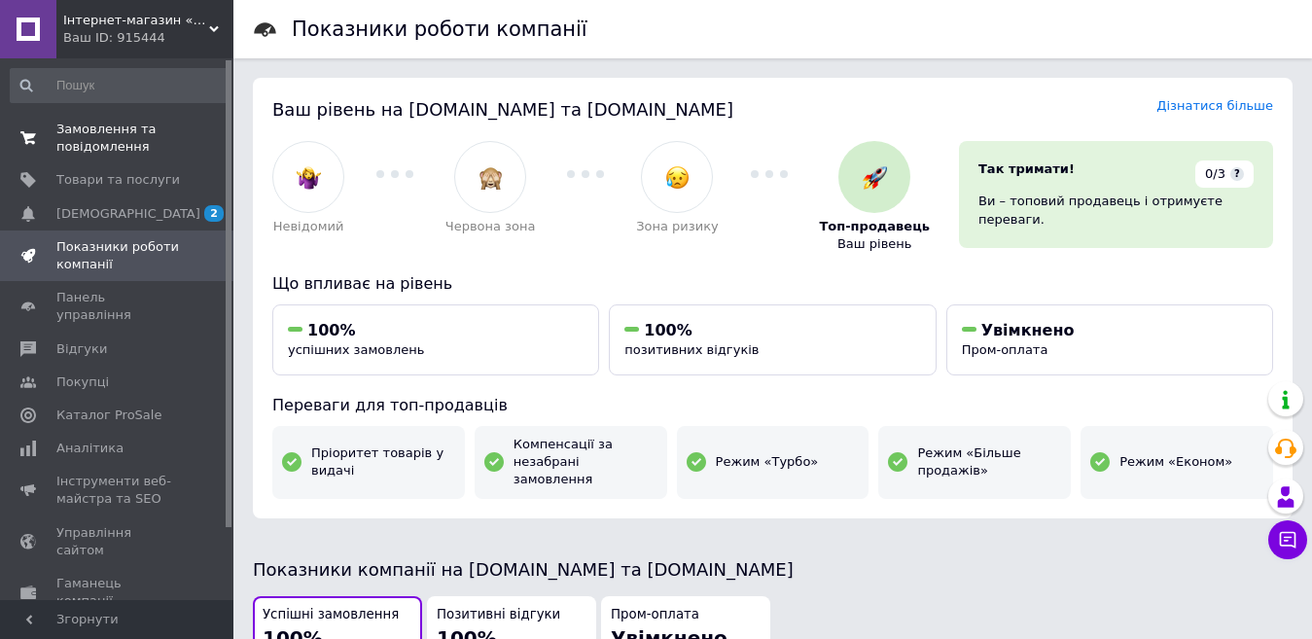
click at [117, 135] on span "Замовлення та повідомлення" at bounding box center [118, 138] width 124 height 35
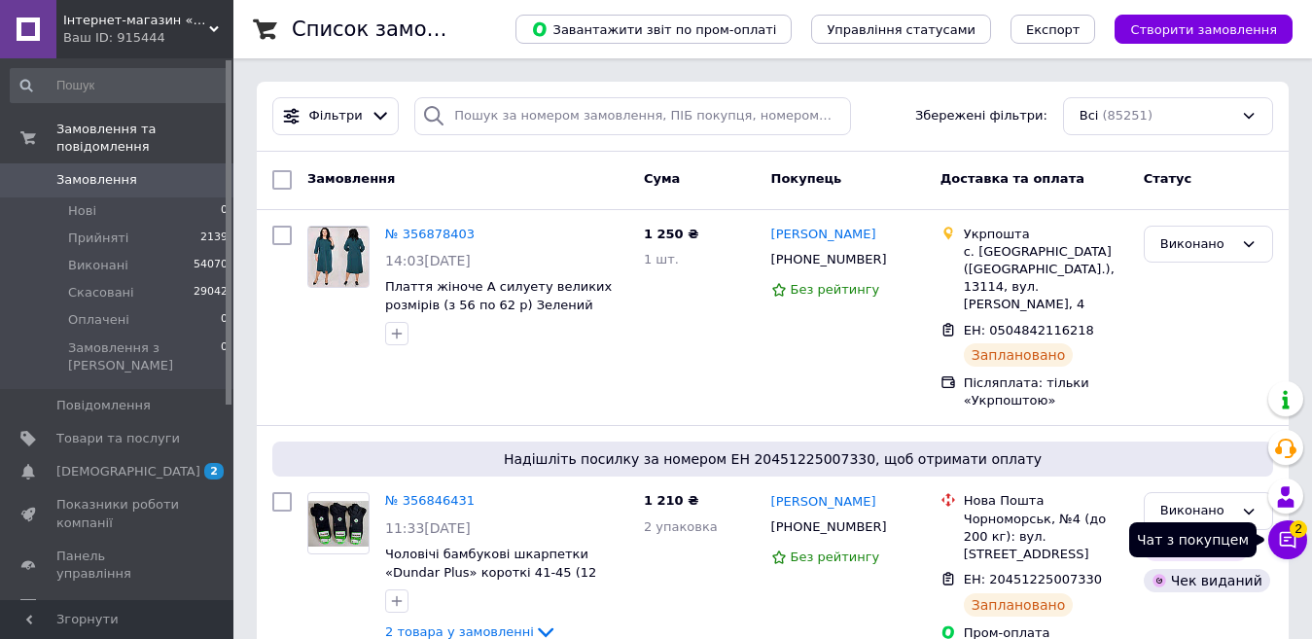
click at [1292, 538] on icon at bounding box center [1288, 540] width 17 height 17
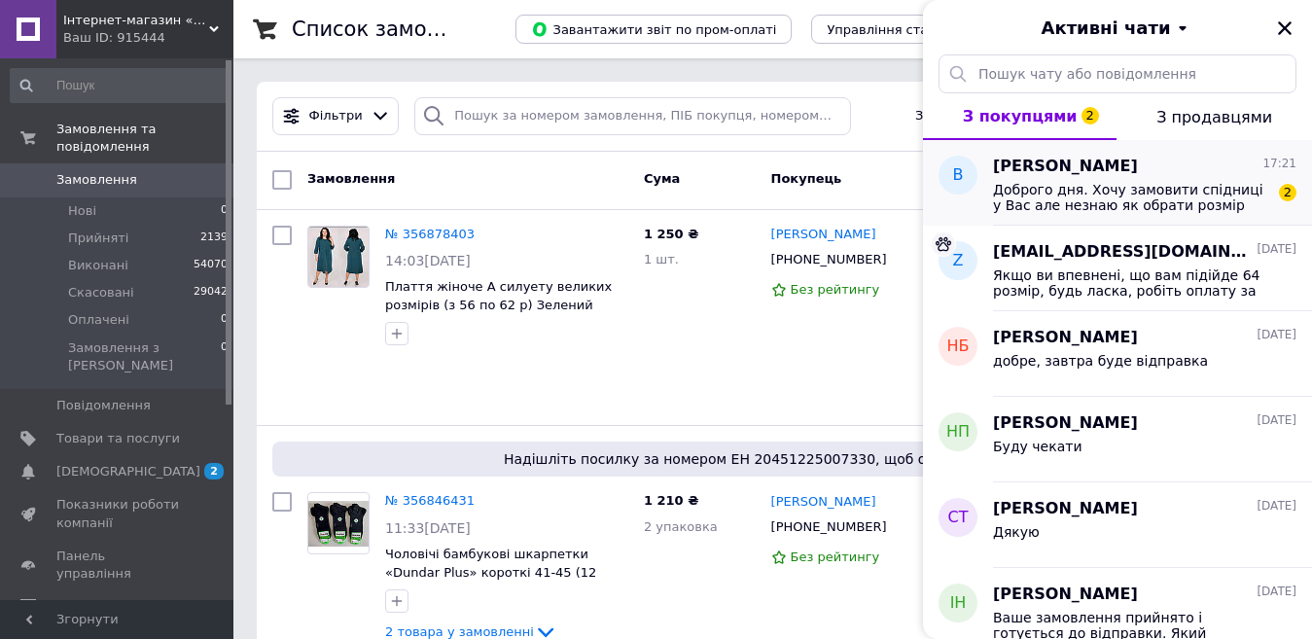
click at [1180, 195] on span "Доброго дня. Хочу замовити спідниці у Вас але незнаю як обрати розмір" at bounding box center [1131, 197] width 276 height 31
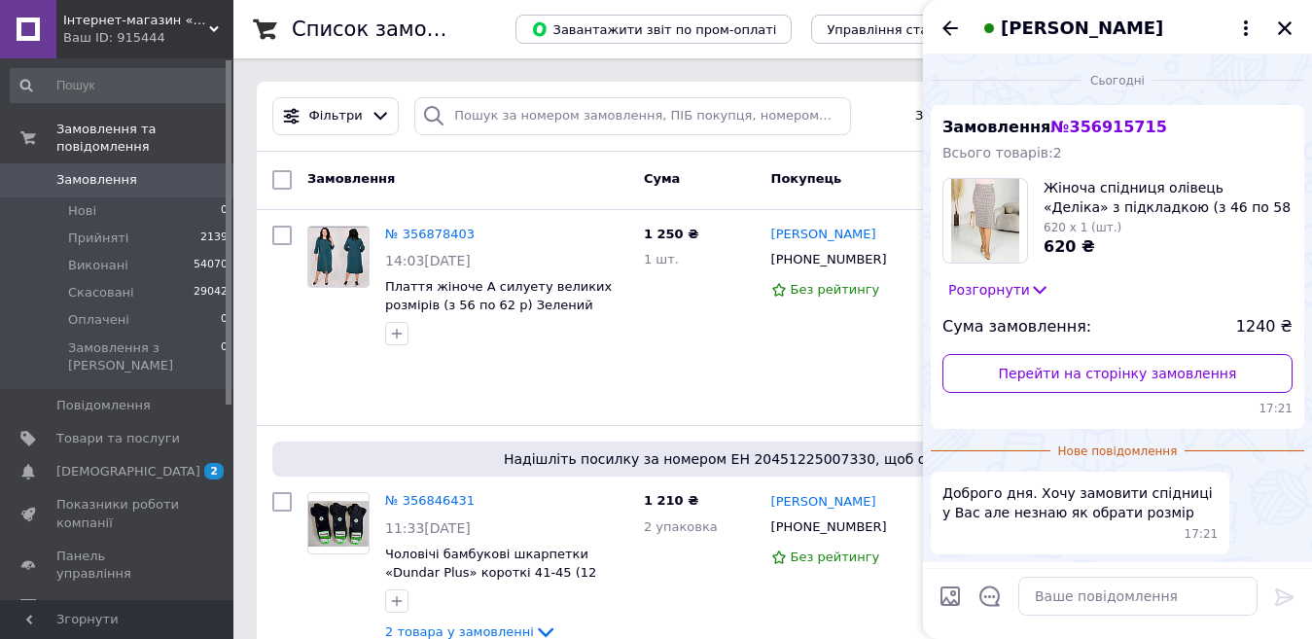
scroll to position [65, 0]
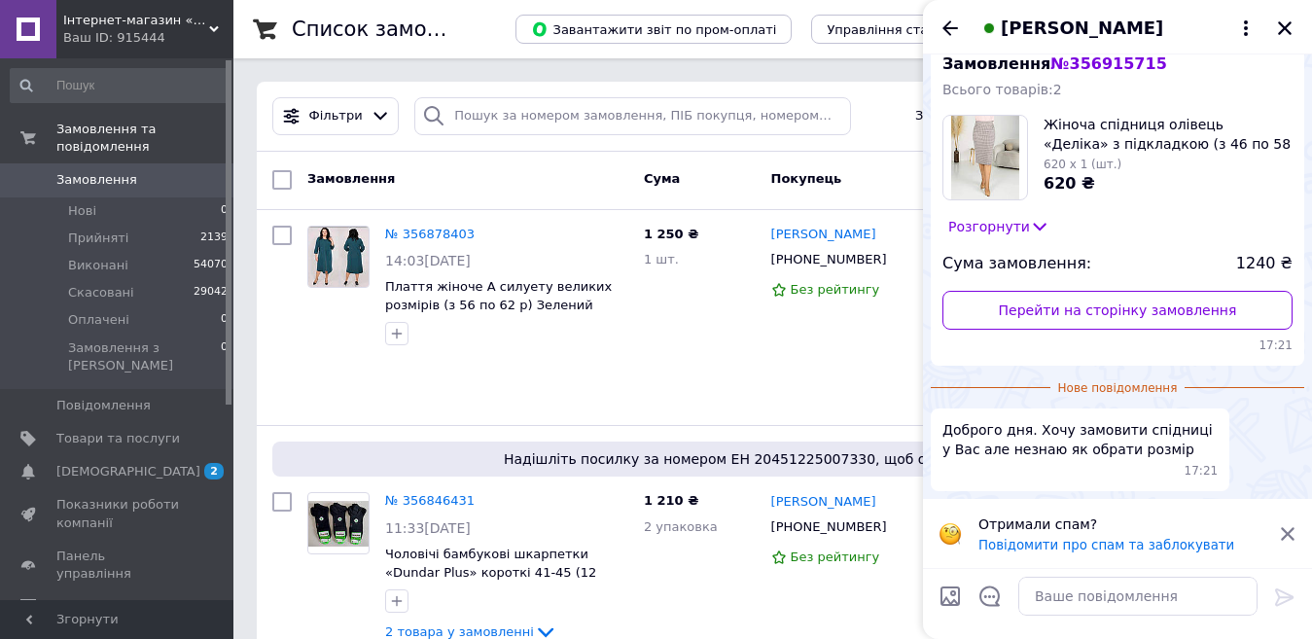
click at [1287, 529] on icon at bounding box center [1288, 534] width 18 height 18
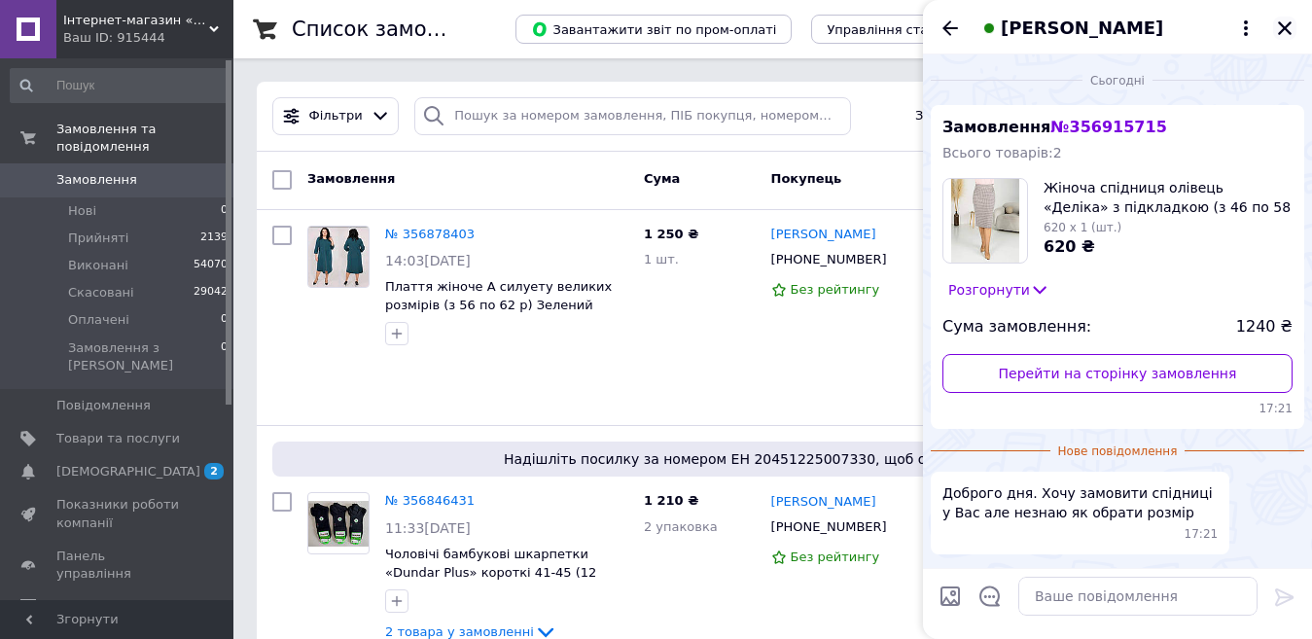
click at [1287, 23] on icon "Закрити" at bounding box center [1285, 28] width 18 height 18
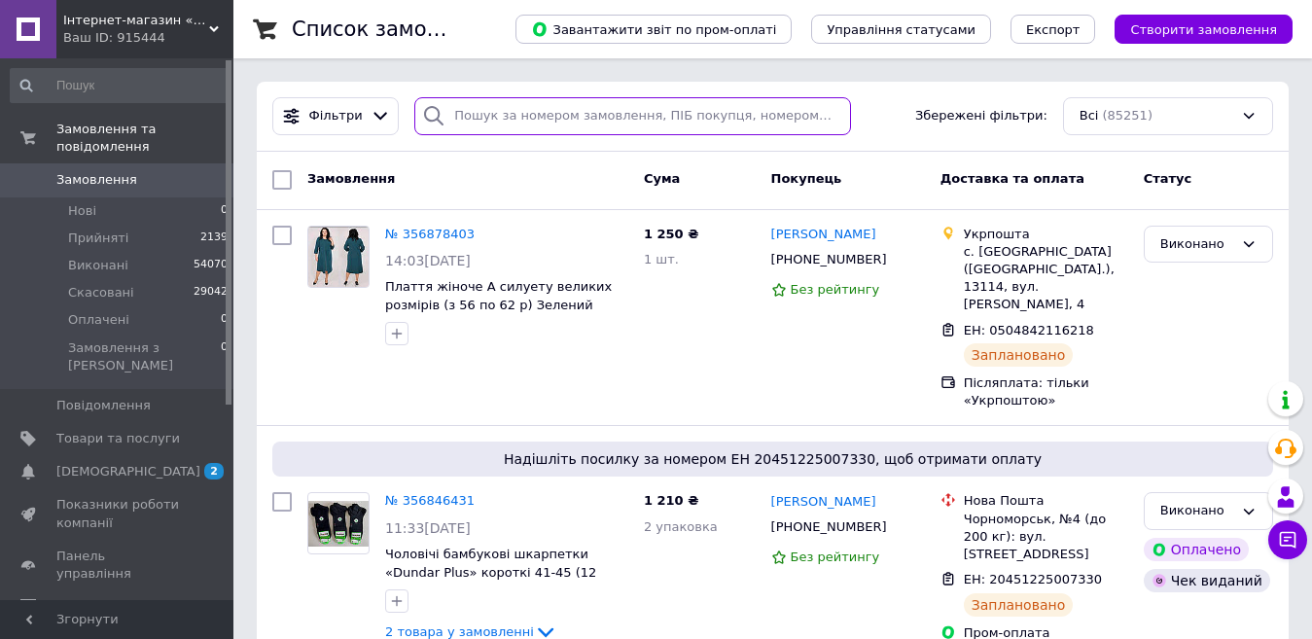
click at [498, 118] on input "search" at bounding box center [632, 116] width 436 height 38
paste input "356159861"
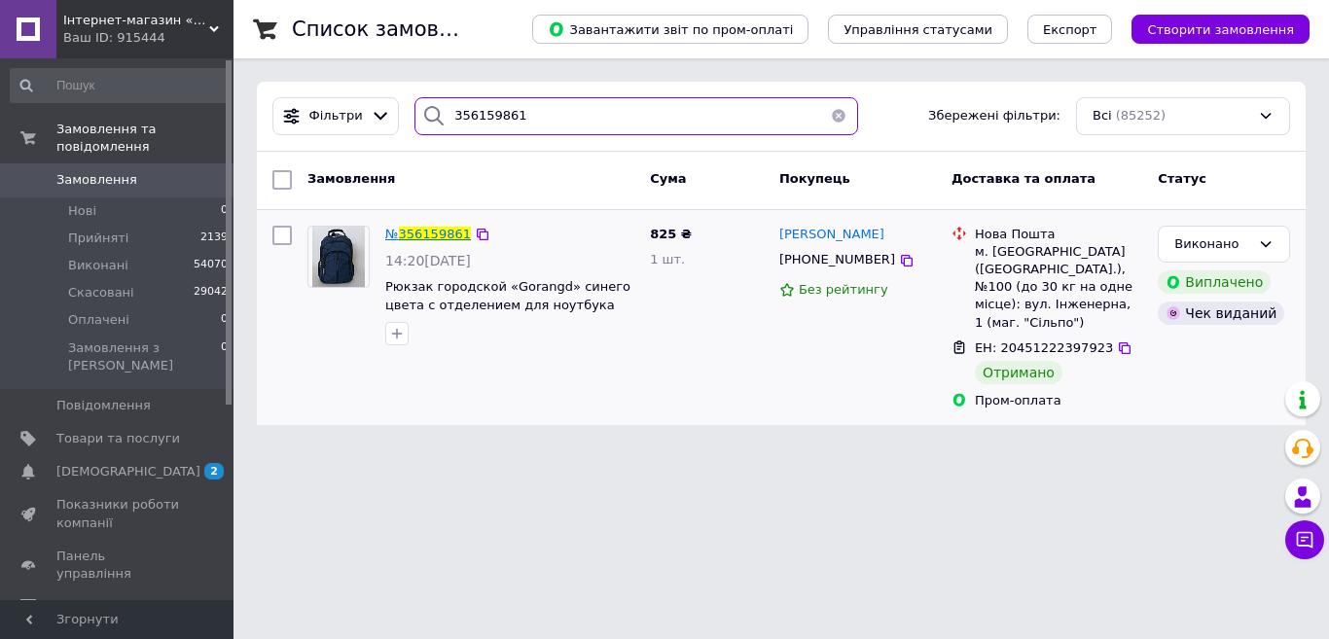
type input "356159861"
click at [447, 232] on span "356159861" at bounding box center [435, 234] width 72 height 15
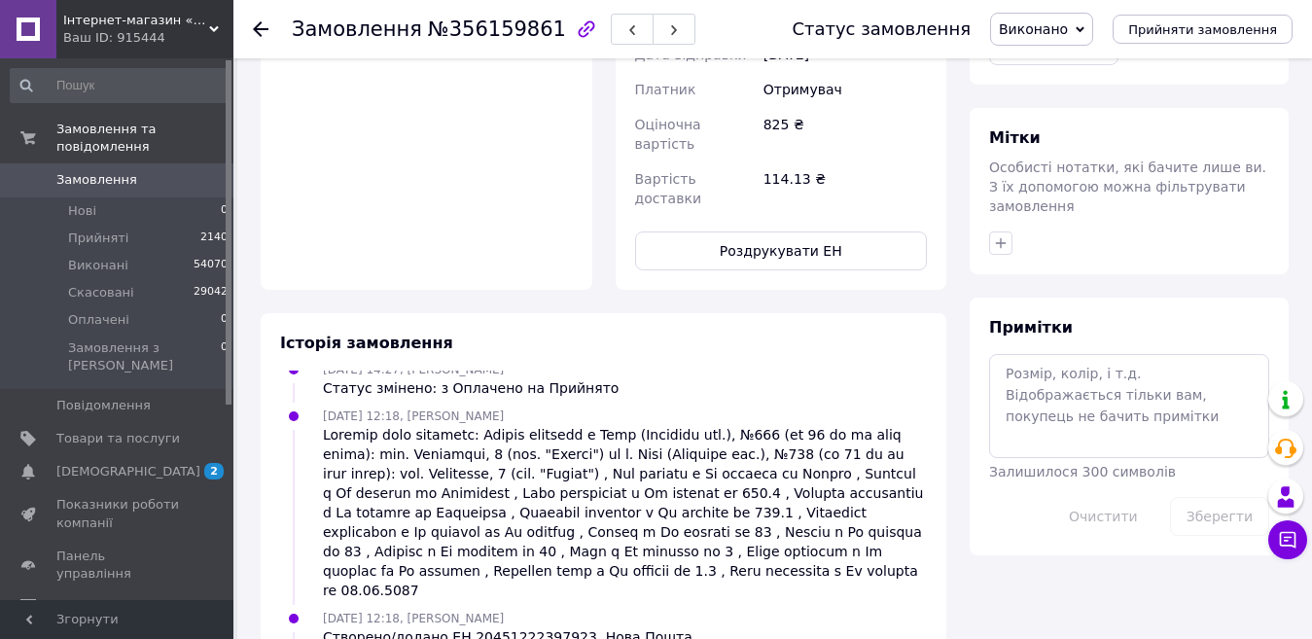
scroll to position [830, 0]
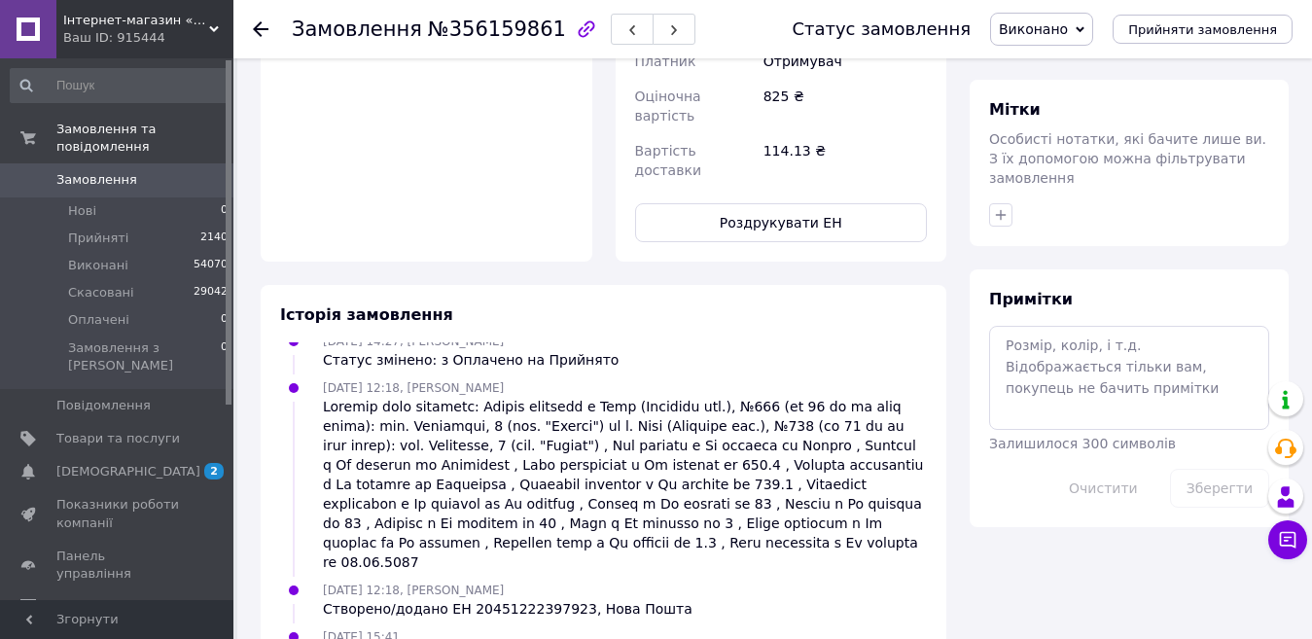
click at [261, 27] on icon at bounding box center [261, 29] width 16 height 16
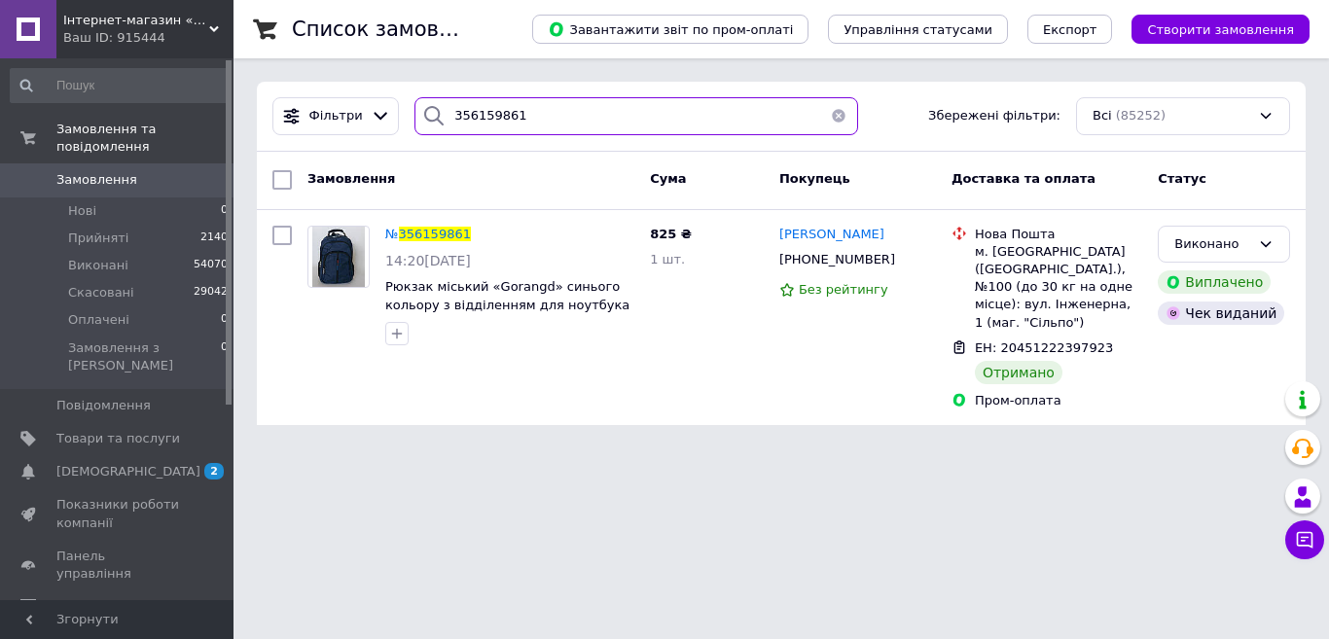
drag, startPoint x: 514, startPoint y: 117, endPoint x: 428, endPoint y: 125, distance: 87.0
click at [428, 125] on div "356159861" at bounding box center [635, 116] width 443 height 38
paste input "207167"
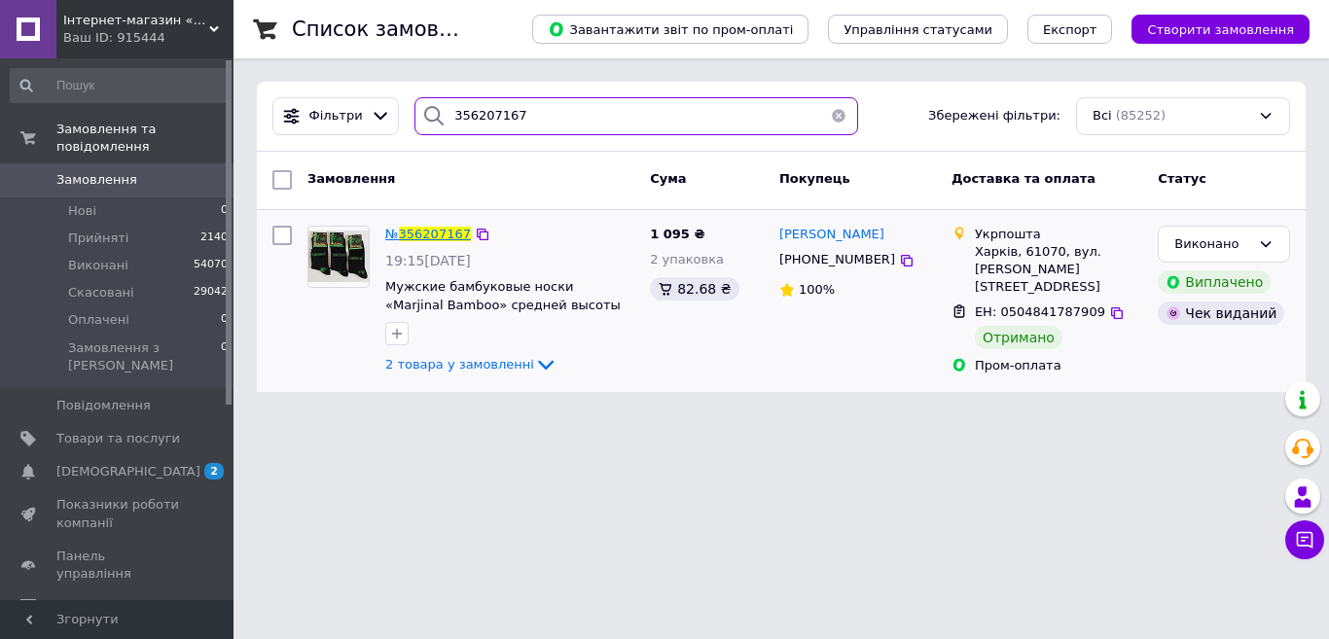
type input "356207167"
click at [420, 233] on span "356207167" at bounding box center [435, 234] width 72 height 15
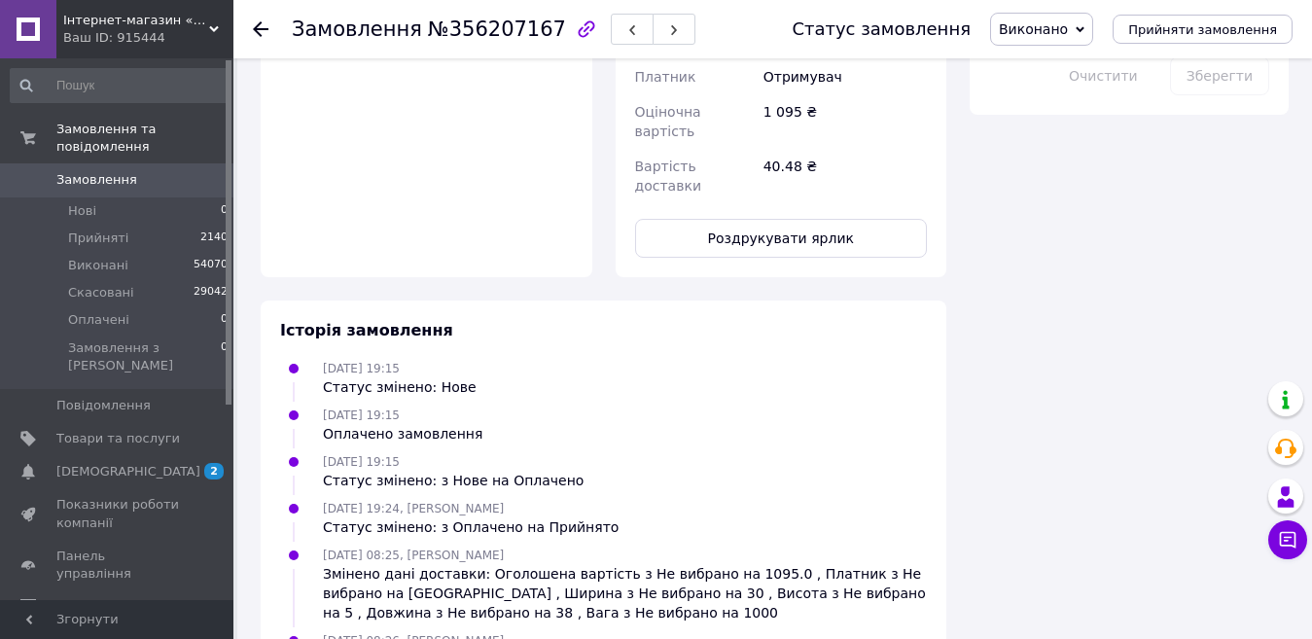
scroll to position [936, 0]
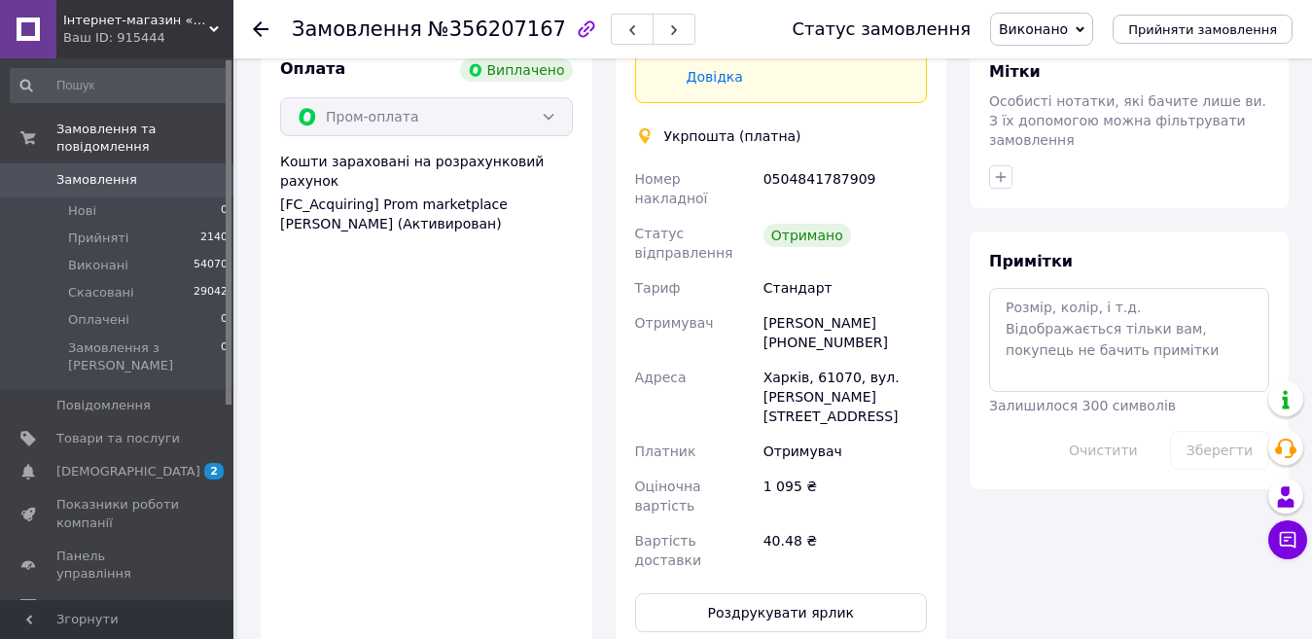
click at [257, 26] on use at bounding box center [261, 29] width 16 height 16
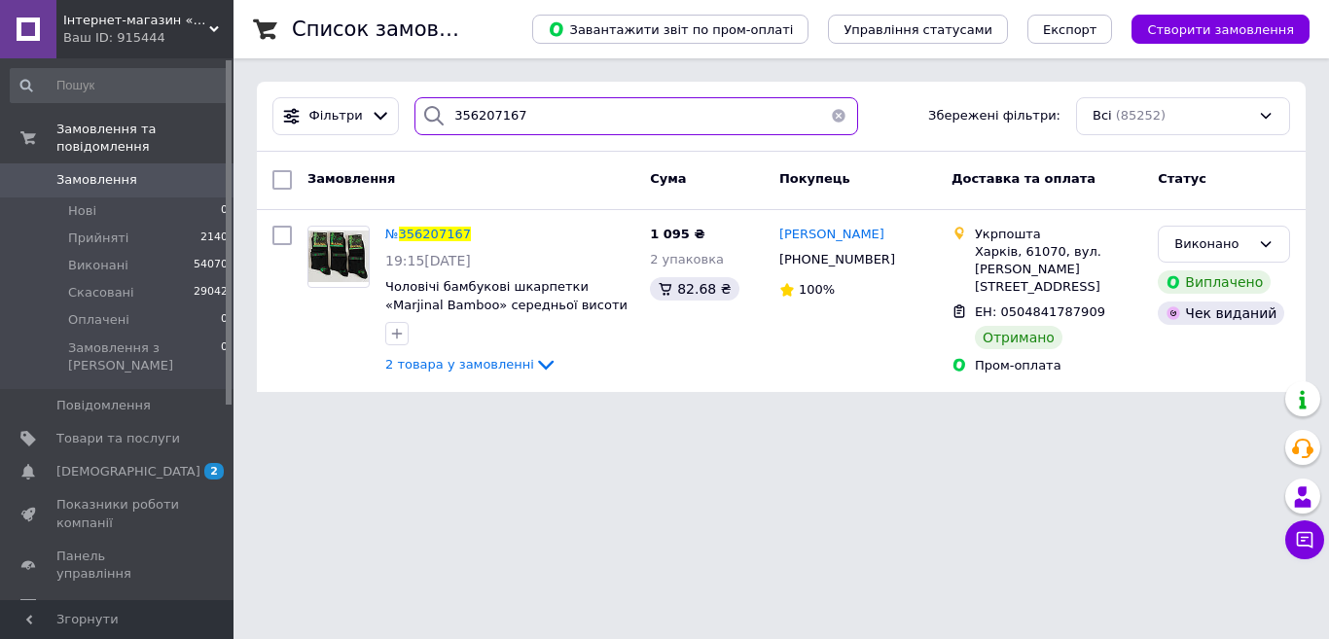
drag, startPoint x: 524, startPoint y: 114, endPoint x: 401, endPoint y: 117, distance: 123.6
click at [407, 117] on div "356207167" at bounding box center [636, 116] width 459 height 38
paste input "368420"
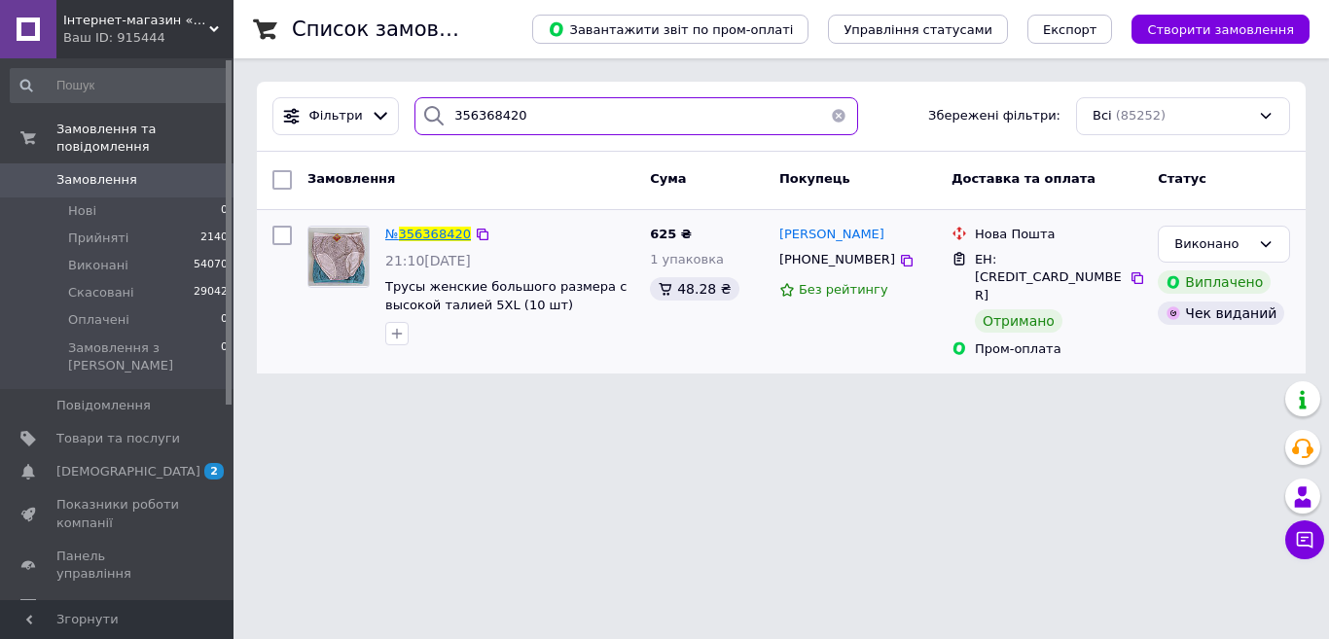
type input "356368420"
click at [435, 231] on span "356368420" at bounding box center [435, 234] width 72 height 15
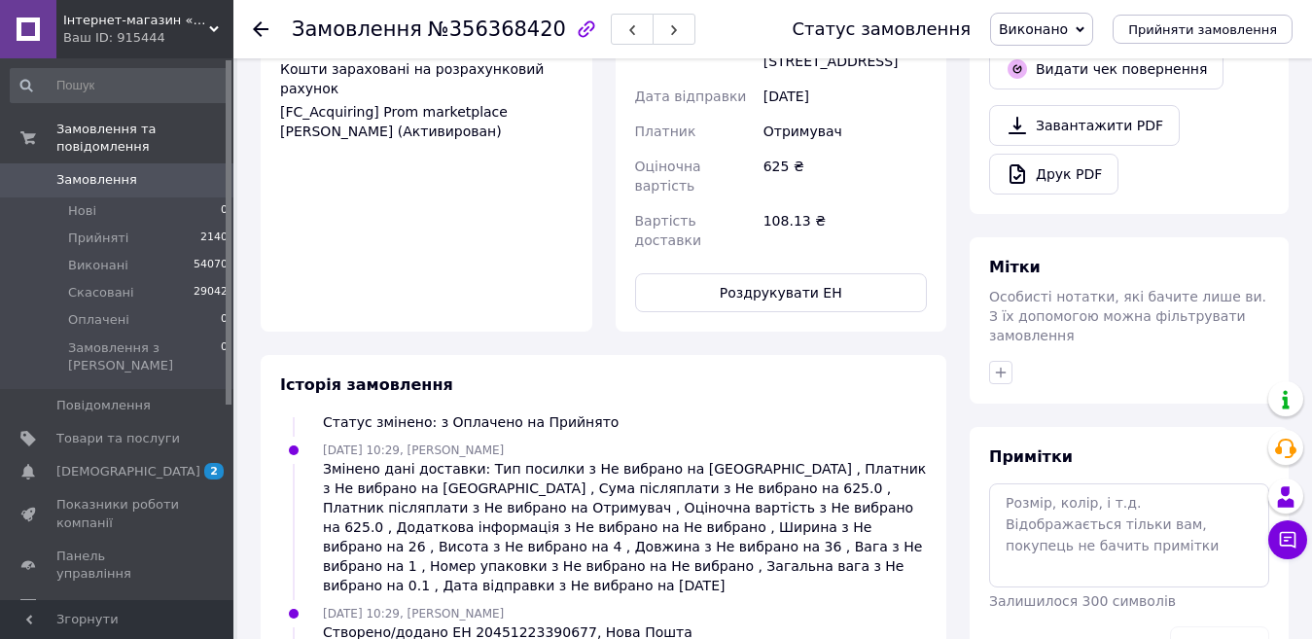
scroll to position [973, 0]
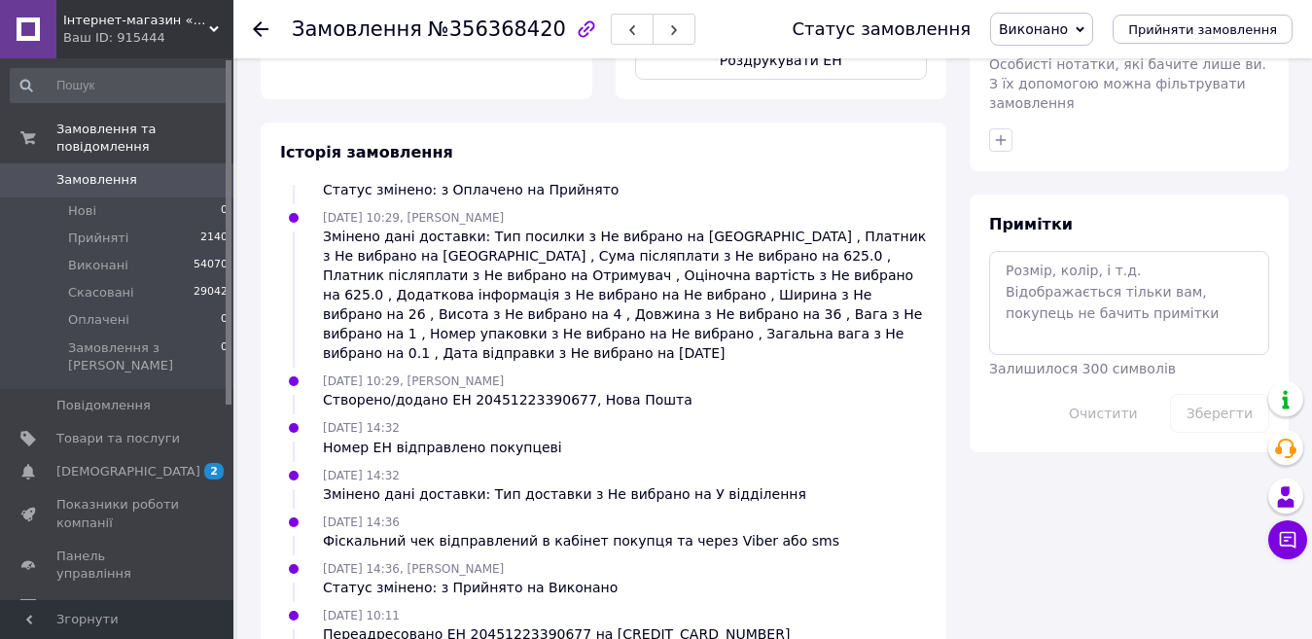
click at [257, 25] on use at bounding box center [261, 29] width 16 height 16
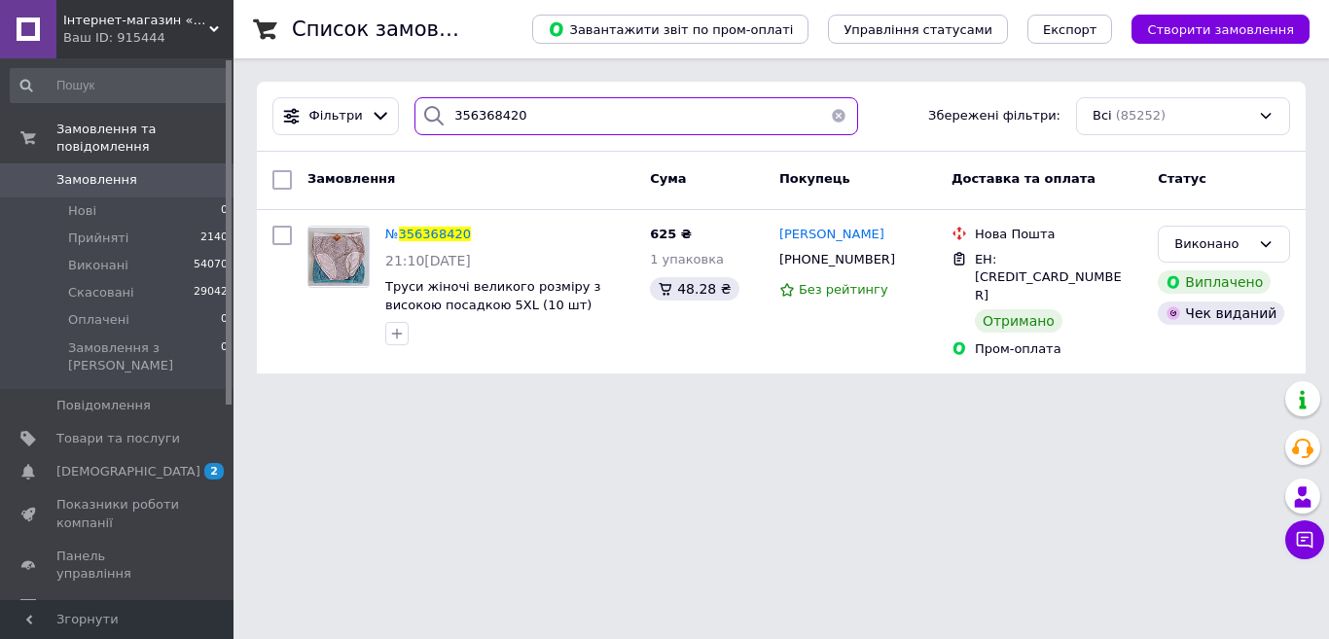
drag, startPoint x: 563, startPoint y: 112, endPoint x: 405, endPoint y: 124, distance: 159.0
click at [407, 124] on div "356368420" at bounding box center [636, 116] width 459 height 38
paste input "47955"
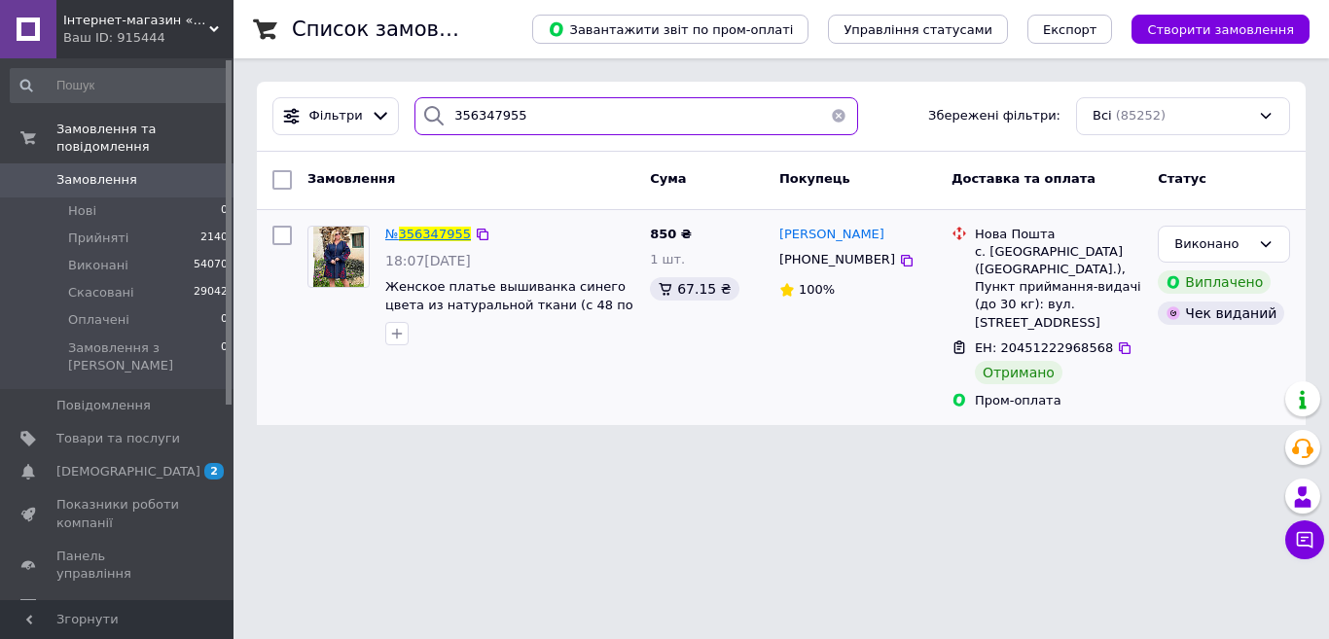
type input "356347955"
click at [416, 231] on span "356347955" at bounding box center [435, 234] width 72 height 15
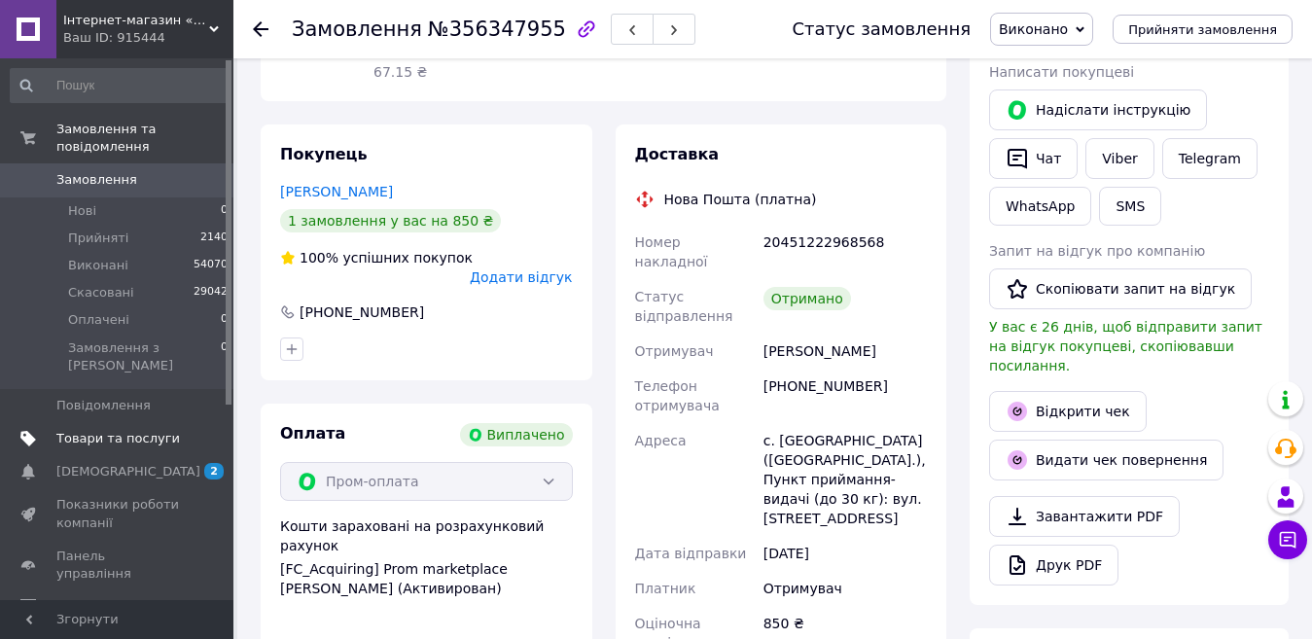
scroll to position [97, 0]
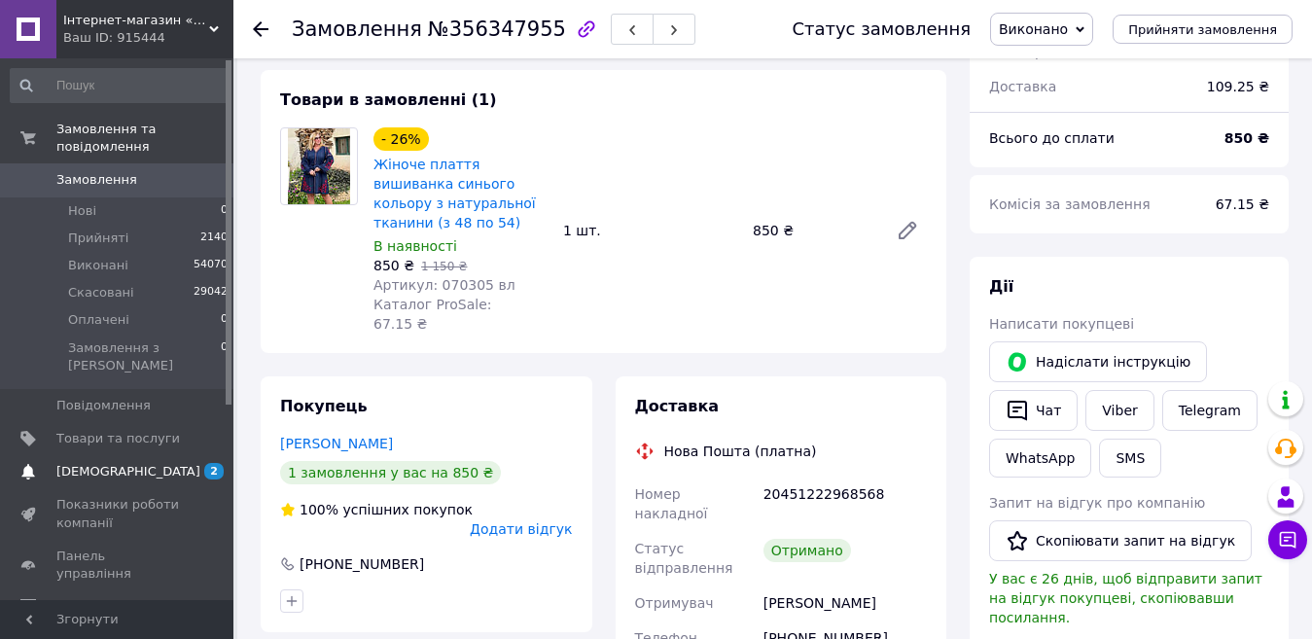
click at [118, 463] on span "[DEMOGRAPHIC_DATA]" at bounding box center [128, 472] width 144 height 18
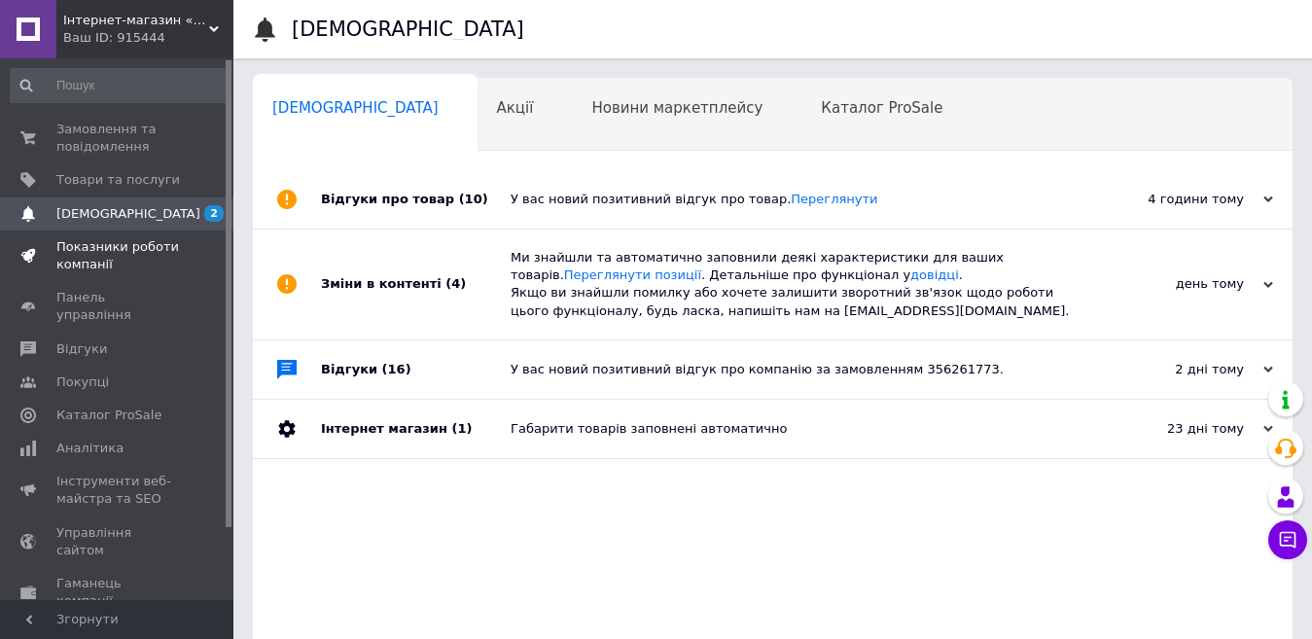
click at [96, 243] on span "Показники роботи компанії" at bounding box center [118, 255] width 124 height 35
